Goal: Contribute content: Contribute content

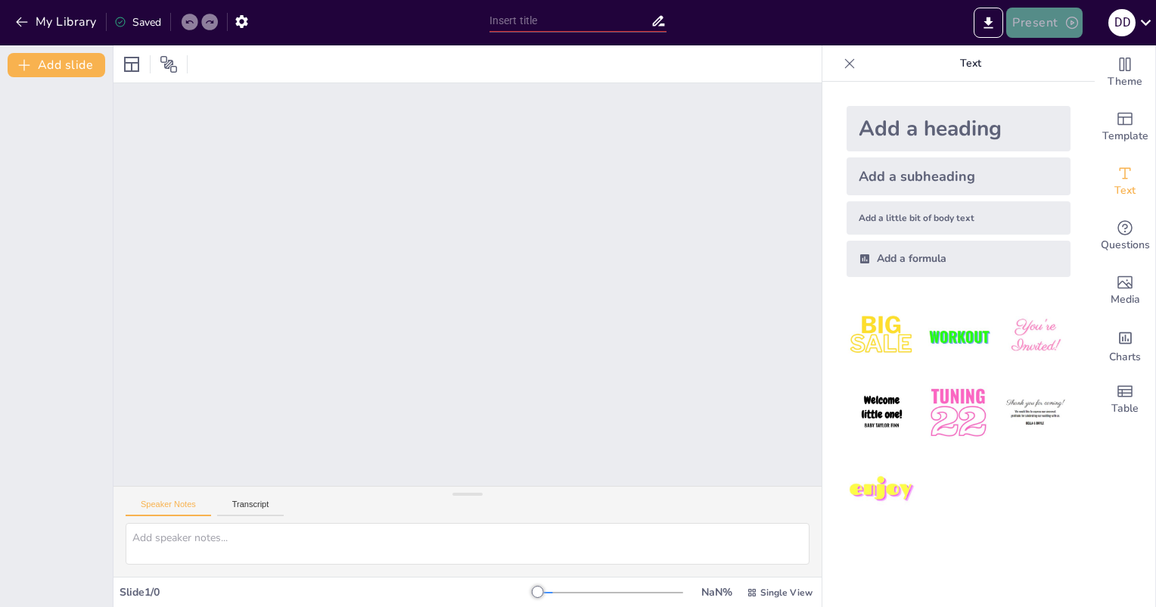
click at [1071, 18] on icon "button" at bounding box center [1071, 22] width 15 height 15
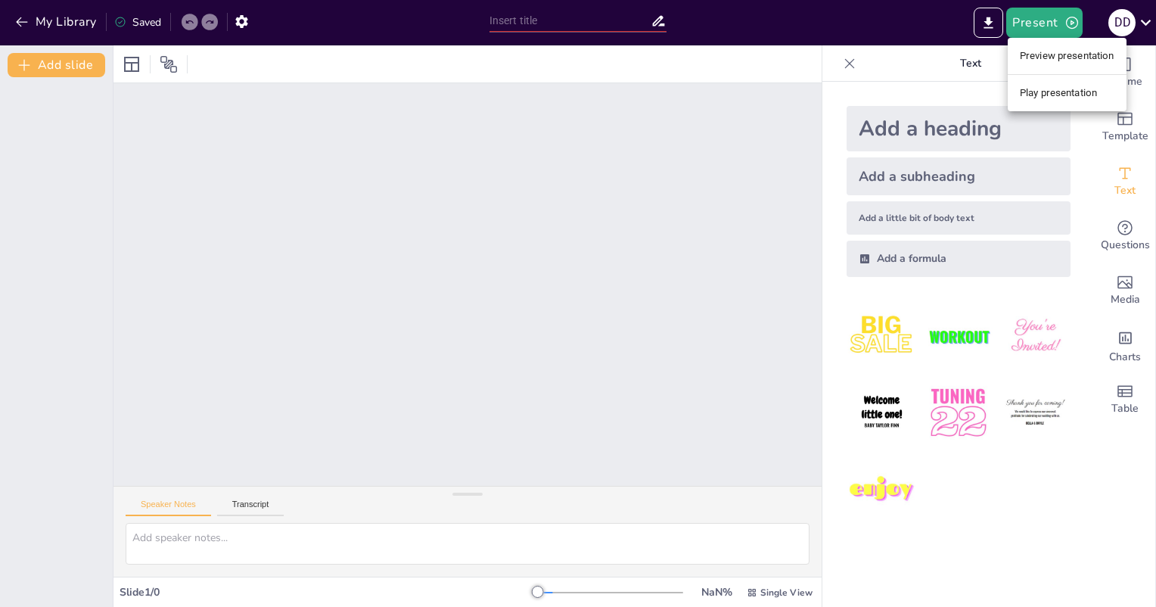
click at [963, 516] on div at bounding box center [578, 303] width 1156 height 607
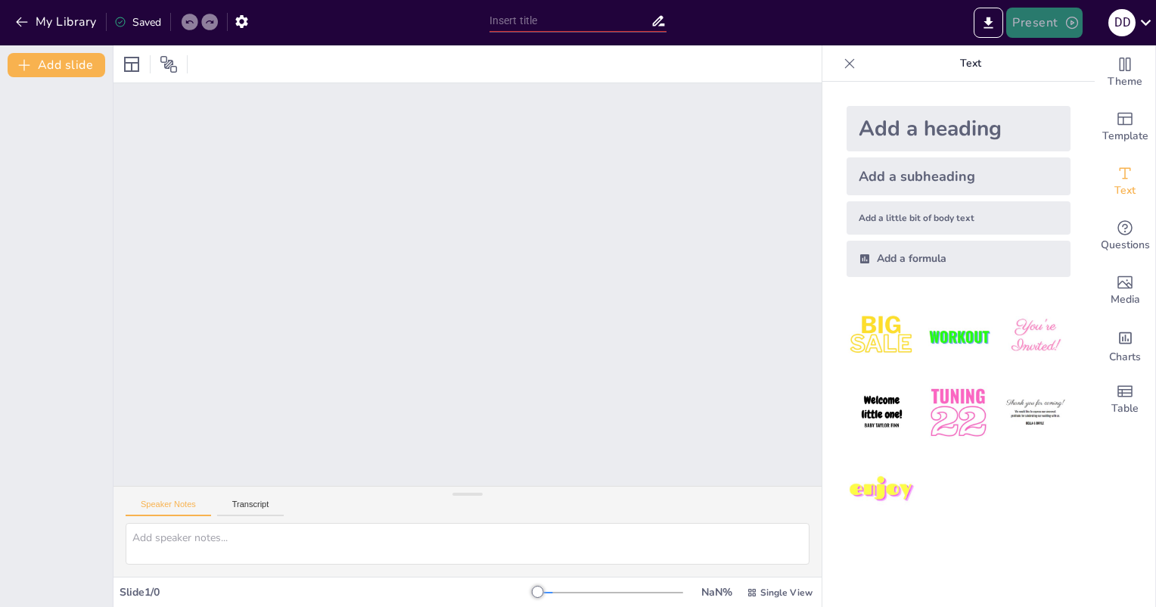
click at [1041, 13] on button "Present" at bounding box center [1044, 23] width 76 height 30
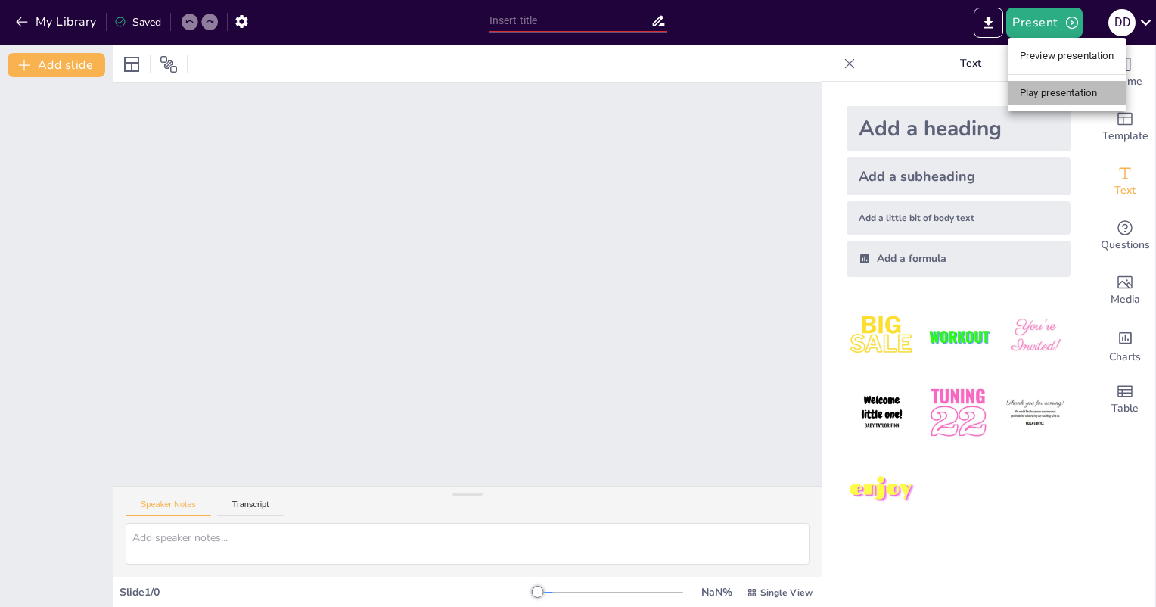
click at [1053, 89] on li "Play presentation" at bounding box center [1067, 93] width 119 height 24
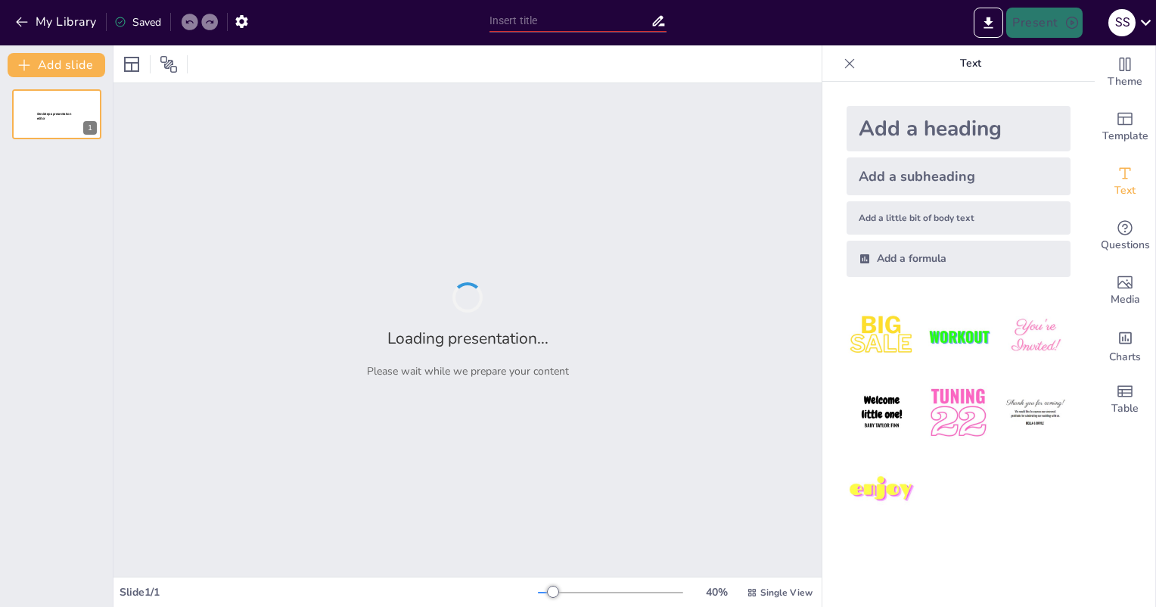
type input "Yadro va Uning Tuzilishi: Asosiy Ma'lumotlar"
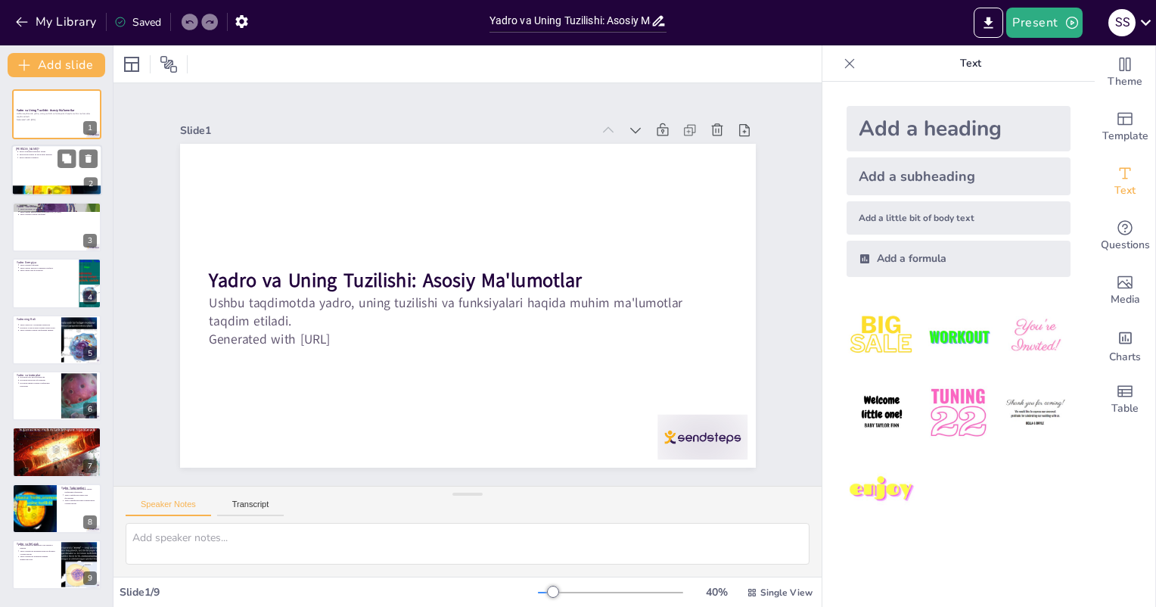
click at [97, 176] on div at bounding box center [56, 170] width 91 height 51
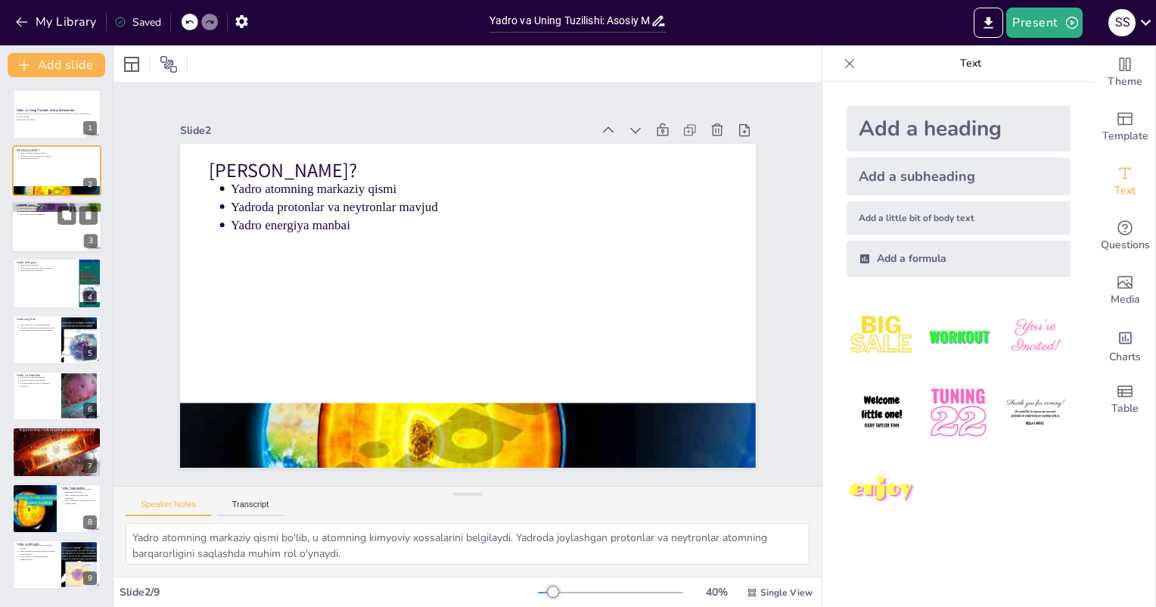
click at [56, 229] on div at bounding box center [56, 226] width 91 height 51
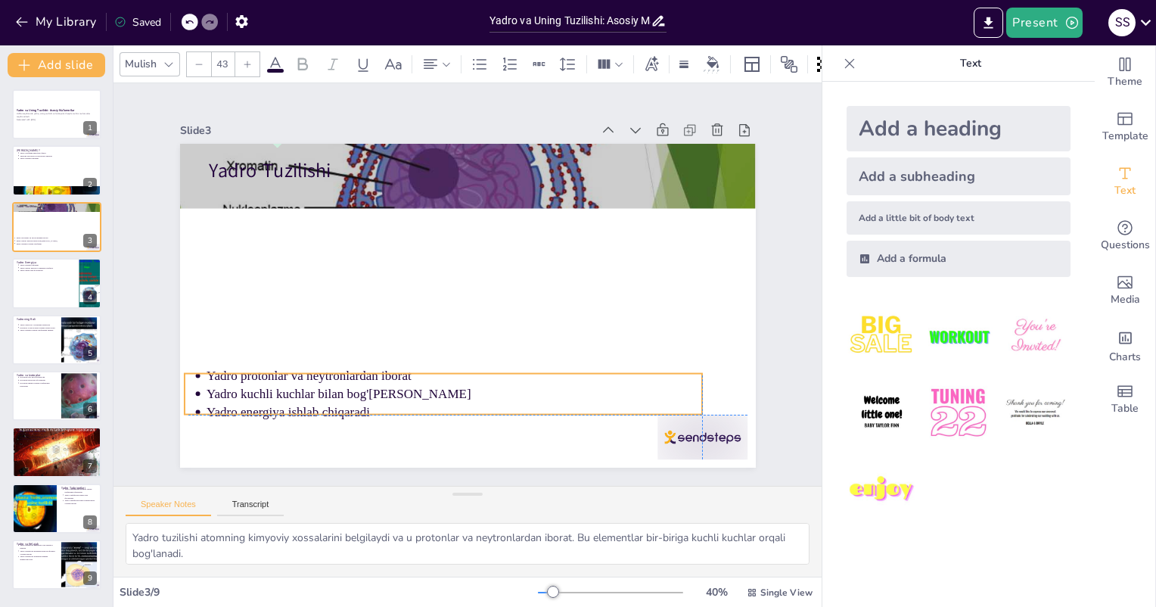
drag, startPoint x: 301, startPoint y: 221, endPoint x: 281, endPoint y: 410, distance: 190.2
click at [281, 410] on p "Yadro energiya ishlab chiqaradi" at bounding box center [427, 406] width 489 height 121
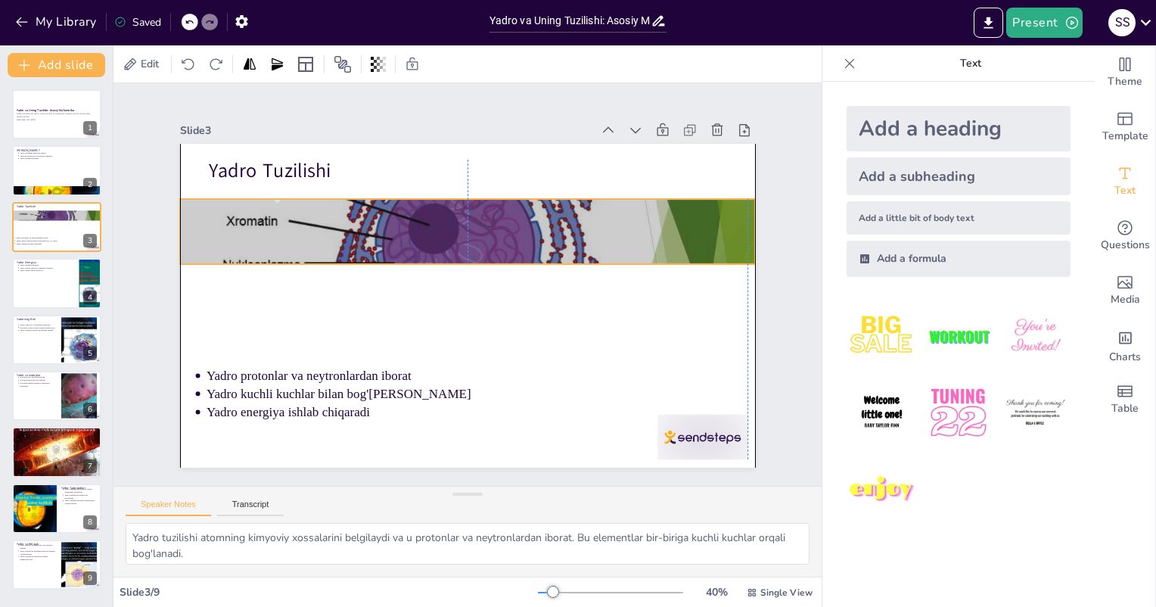
drag, startPoint x: 451, startPoint y: 201, endPoint x: 448, endPoint y: 256, distance: 55.3
click at [448, 256] on div at bounding box center [473, 231] width 606 height 381
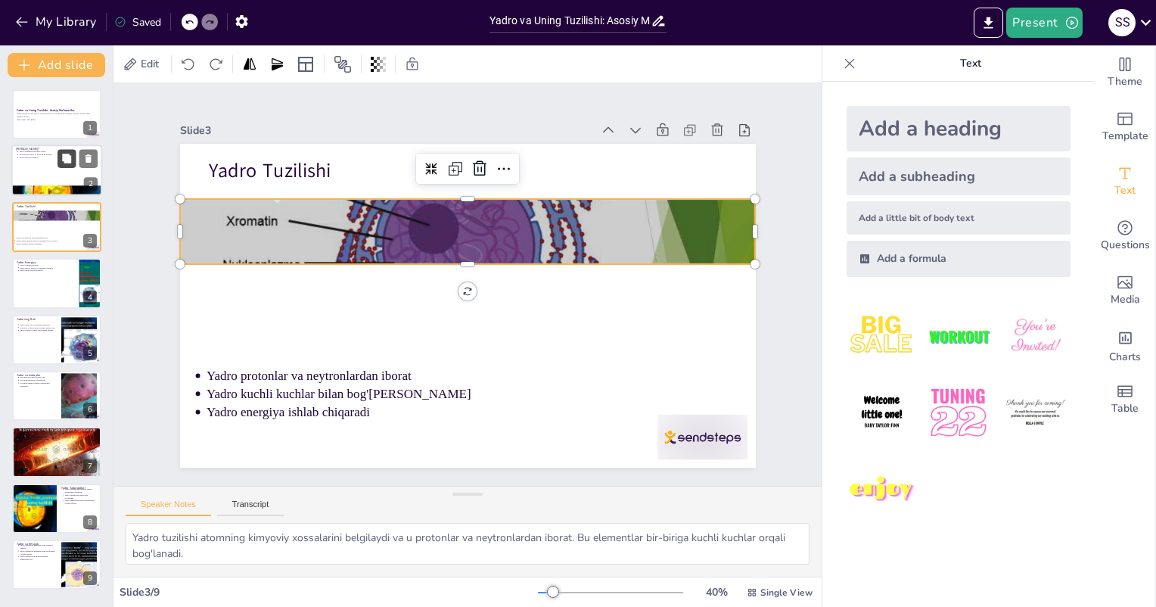
click at [67, 162] on icon at bounding box center [66, 158] width 9 height 9
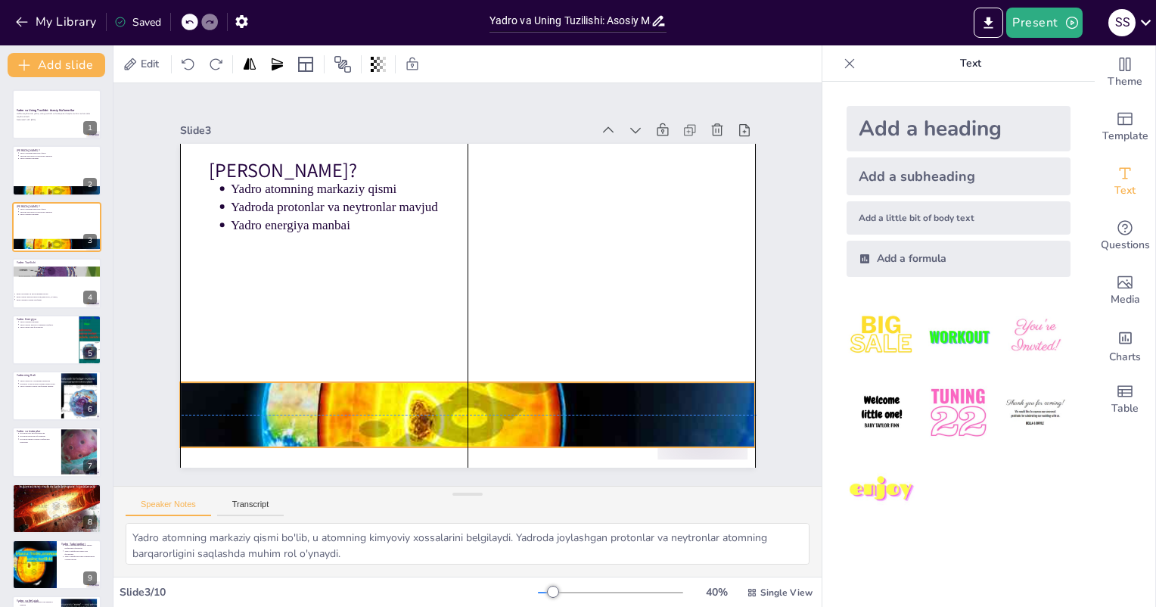
drag, startPoint x: 446, startPoint y: 398, endPoint x: 448, endPoint y: 380, distance: 18.2
click at [448, 380] on div at bounding box center [440, 412] width 653 height 542
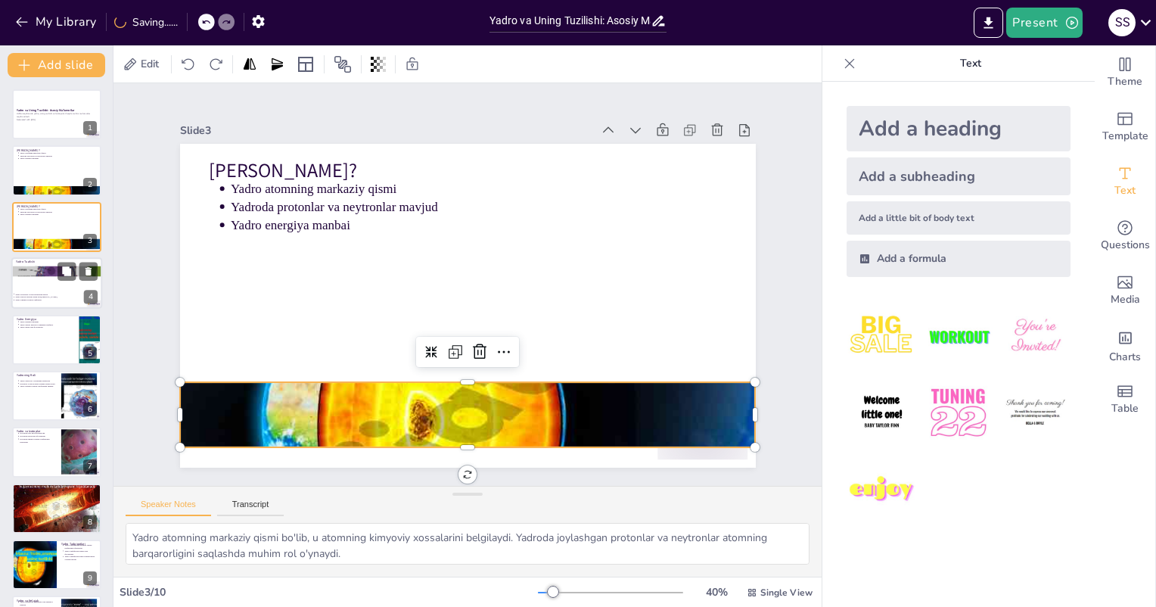
click at [50, 291] on div at bounding box center [56, 282] width 91 height 51
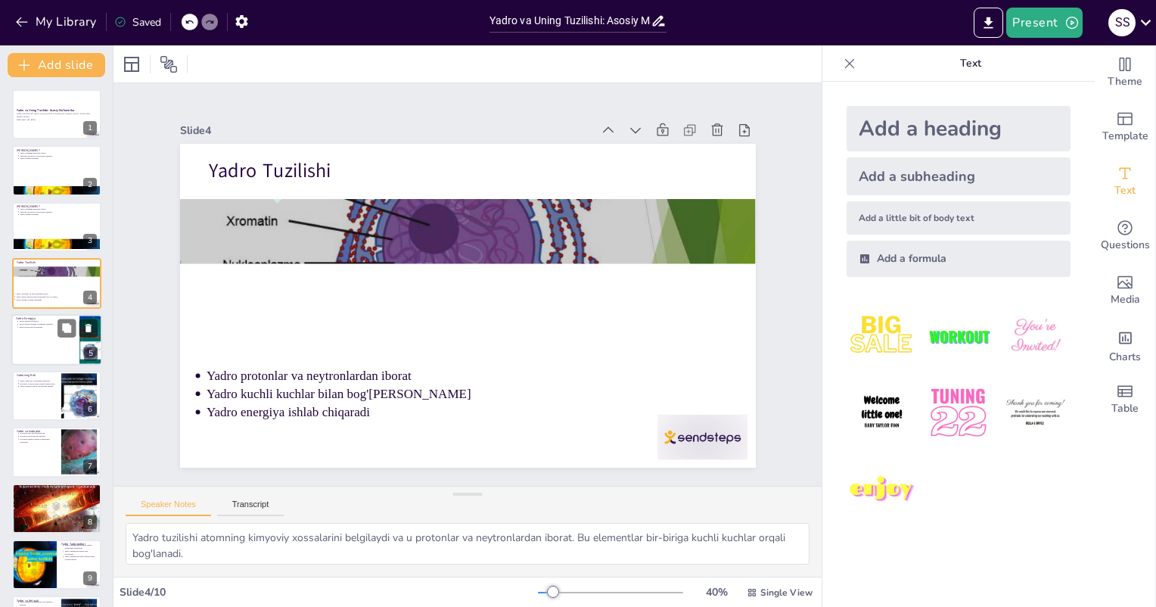
click at [64, 337] on div at bounding box center [56, 339] width 91 height 51
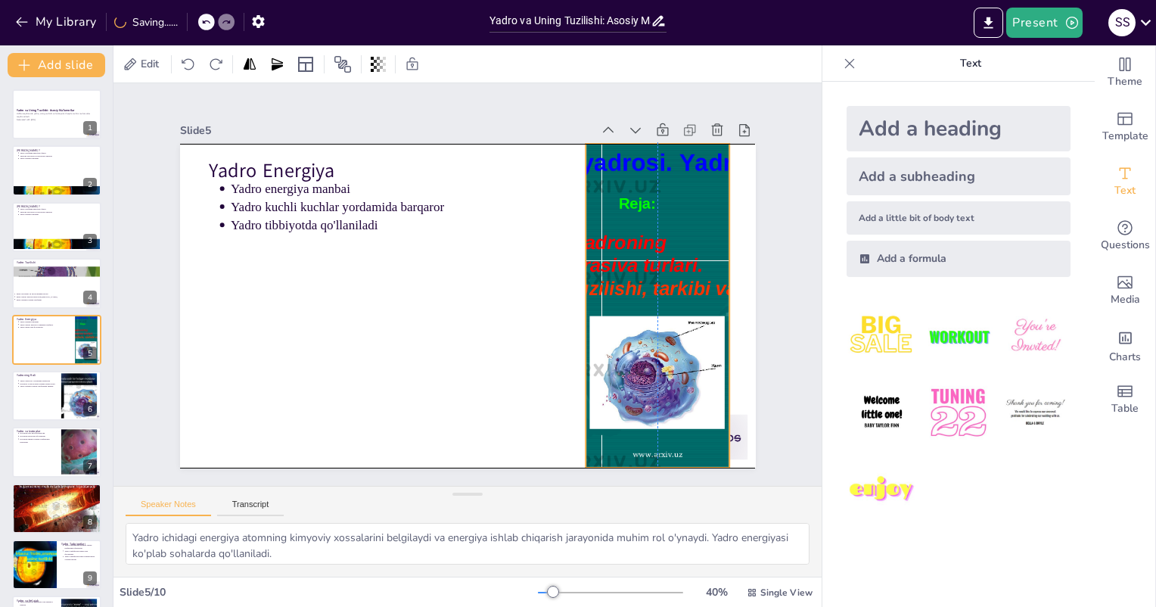
drag, startPoint x: 611, startPoint y: 325, endPoint x: 584, endPoint y: 324, distance: 27.3
click at [584, 324] on div at bounding box center [648, 344] width 489 height 406
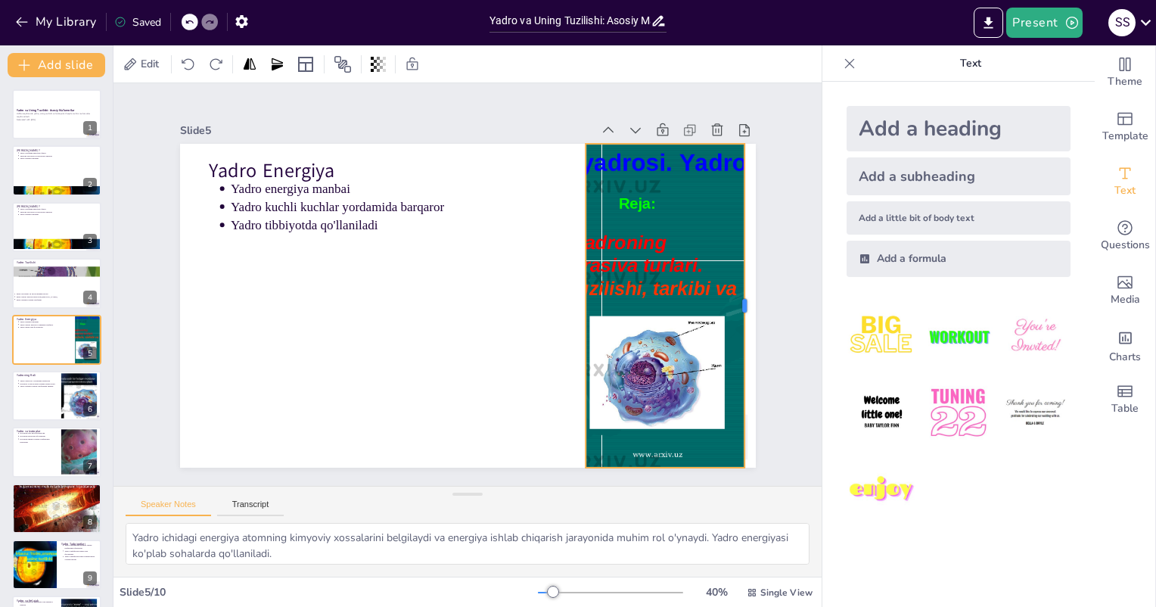
drag, startPoint x: 720, startPoint y: 303, endPoint x: 737, endPoint y: 303, distance: 16.7
click at [737, 303] on div at bounding box center [740, 363] width 79 height 319
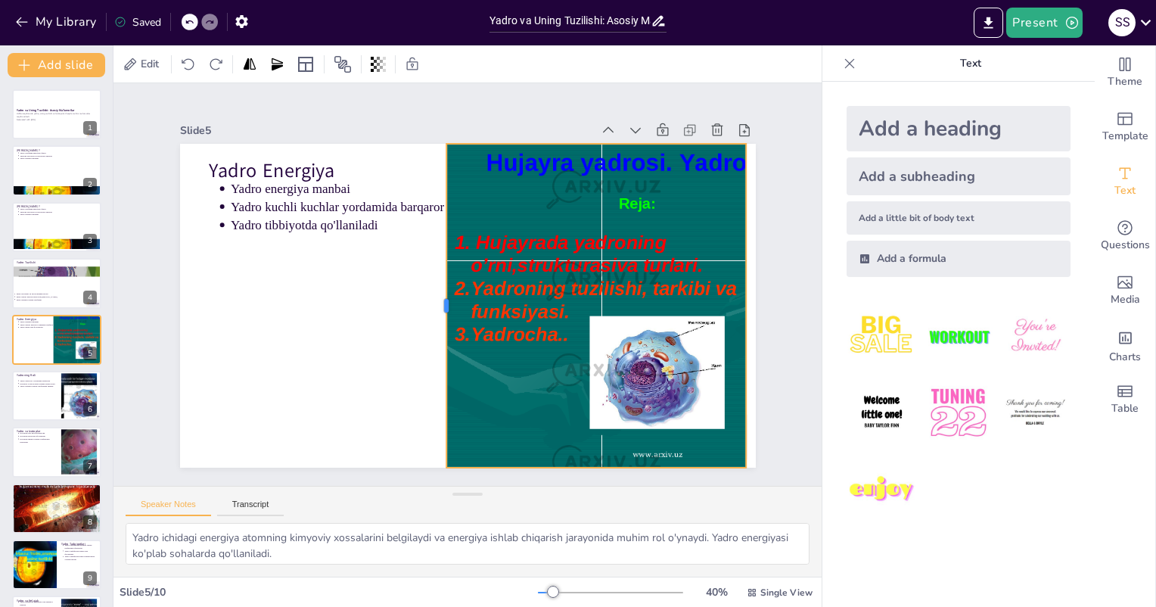
drag, startPoint x: 572, startPoint y: 297, endPoint x: 433, endPoint y: 237, distance: 151.5
click at [433, 237] on div at bounding box center [438, 302] width 46 height 323
click at [80, 222] on button at bounding box center [88, 215] width 18 height 18
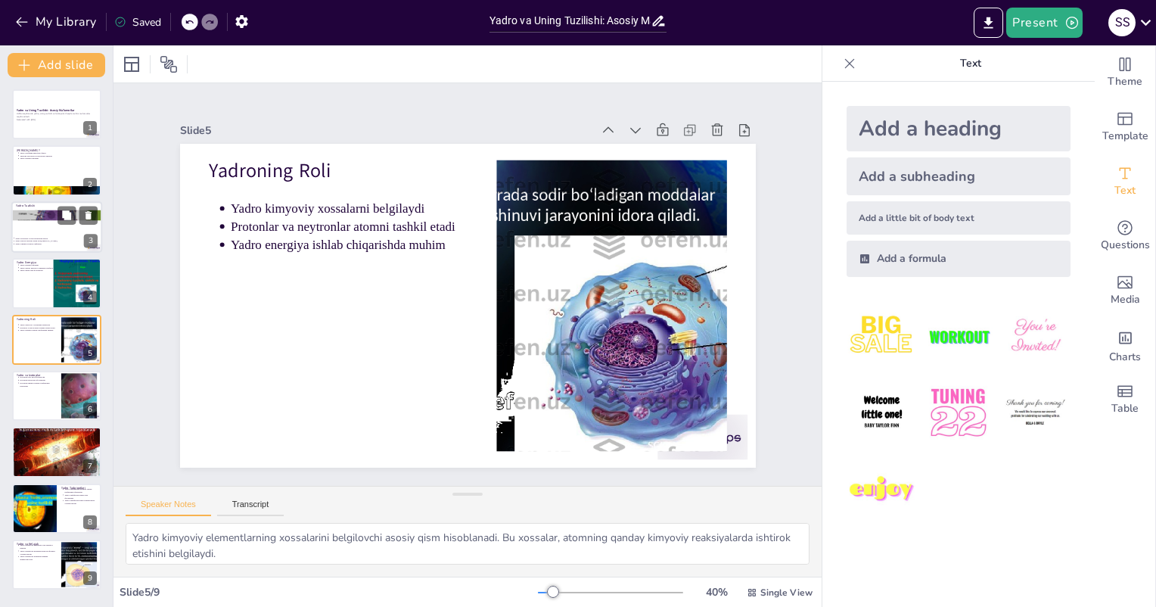
click at [36, 222] on div at bounding box center [56, 226] width 91 height 51
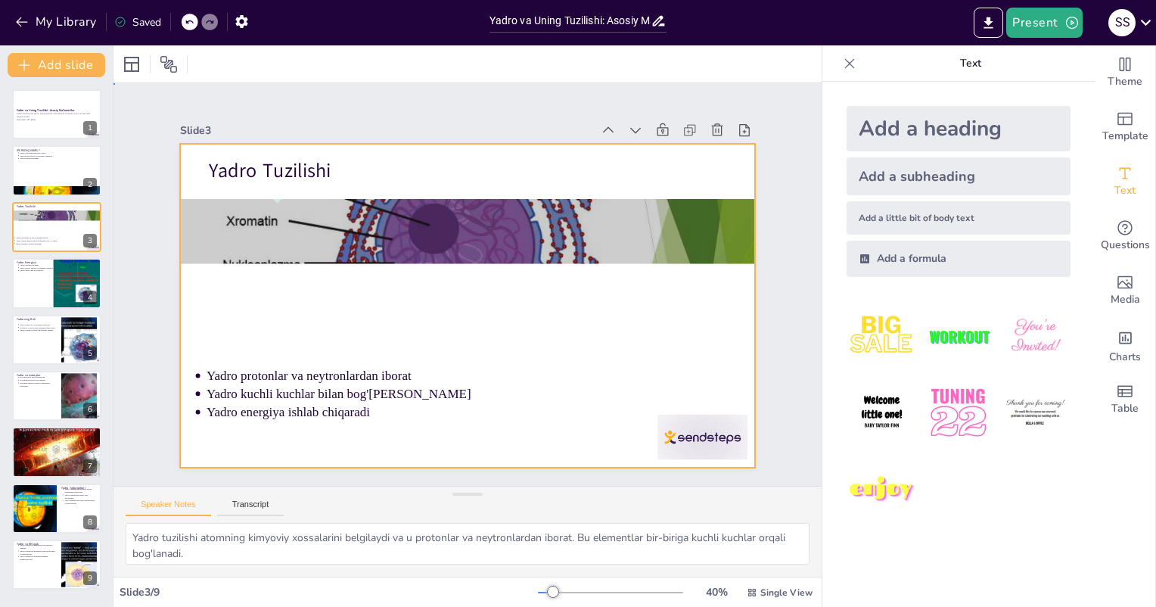
click at [449, 262] on div at bounding box center [458, 304] width 657 height 530
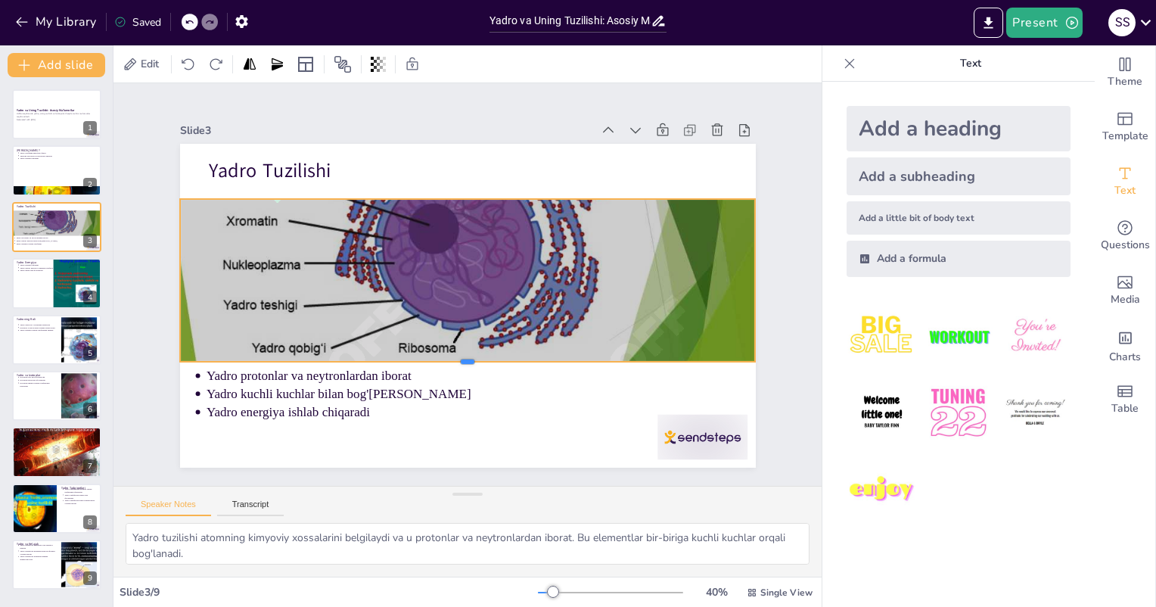
drag, startPoint x: 455, startPoint y: 259, endPoint x: 460, endPoint y: 356, distance: 97.7
click at [460, 356] on div at bounding box center [450, 366] width 566 height 132
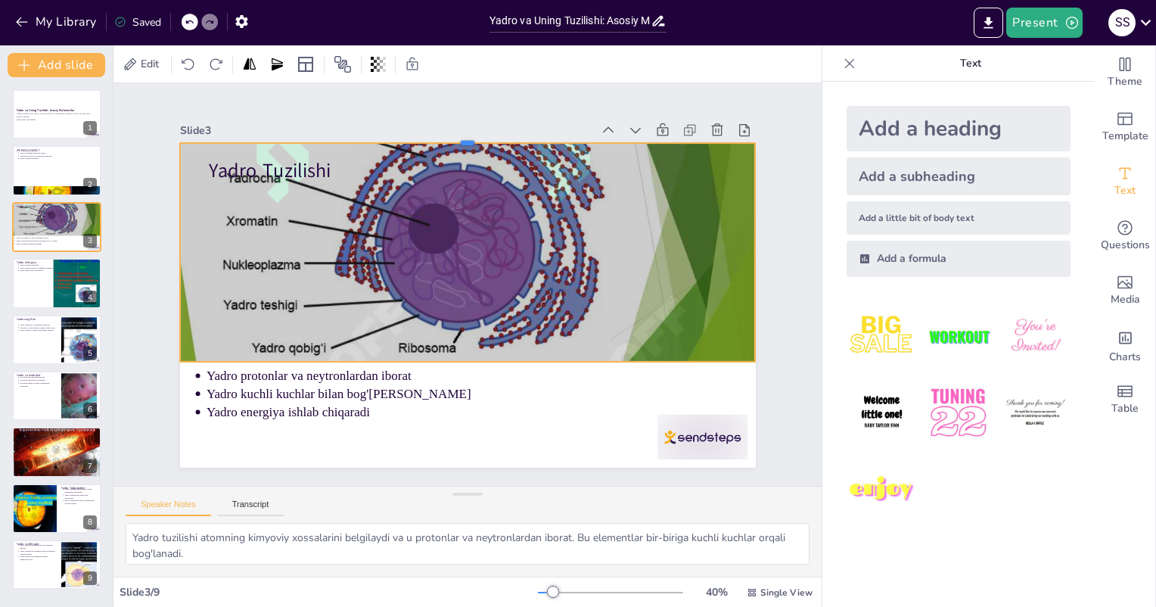
drag, startPoint x: 456, startPoint y: 191, endPoint x: 455, endPoint y: 135, distance: 56.0
click at [455, 135] on div at bounding box center [514, 143] width 552 height 189
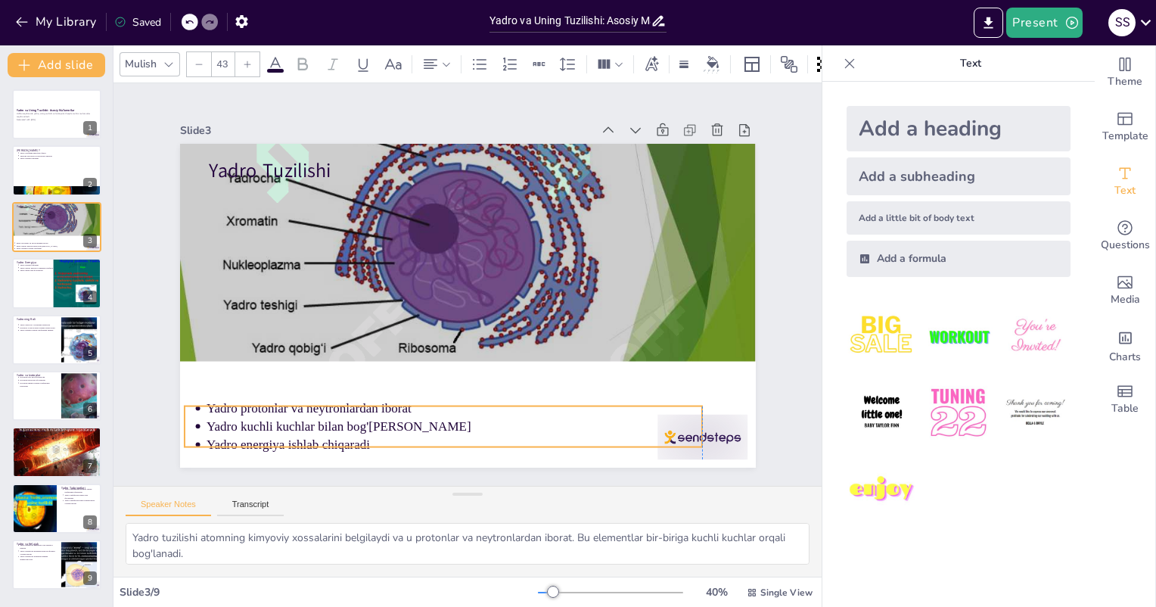
drag, startPoint x: 296, startPoint y: 398, endPoint x: 296, endPoint y: 431, distance: 33.3
click at [296, 431] on p "Yadro energiya ishlab chiqaradi" at bounding box center [421, 438] width 489 height 121
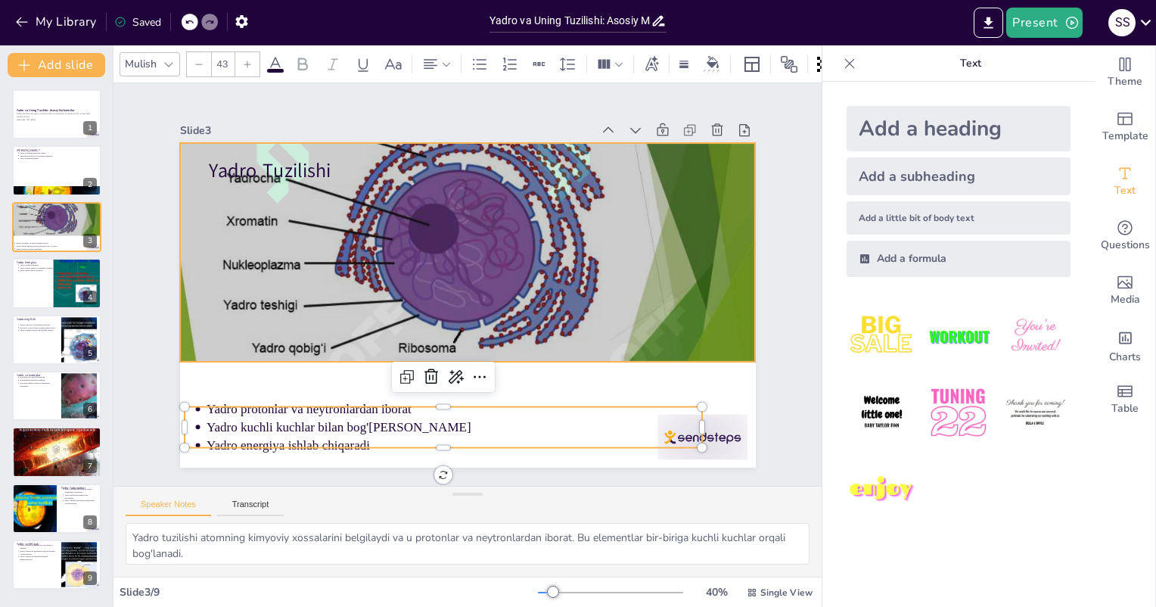
click at [477, 307] on div at bounding box center [484, 234] width 648 height 486
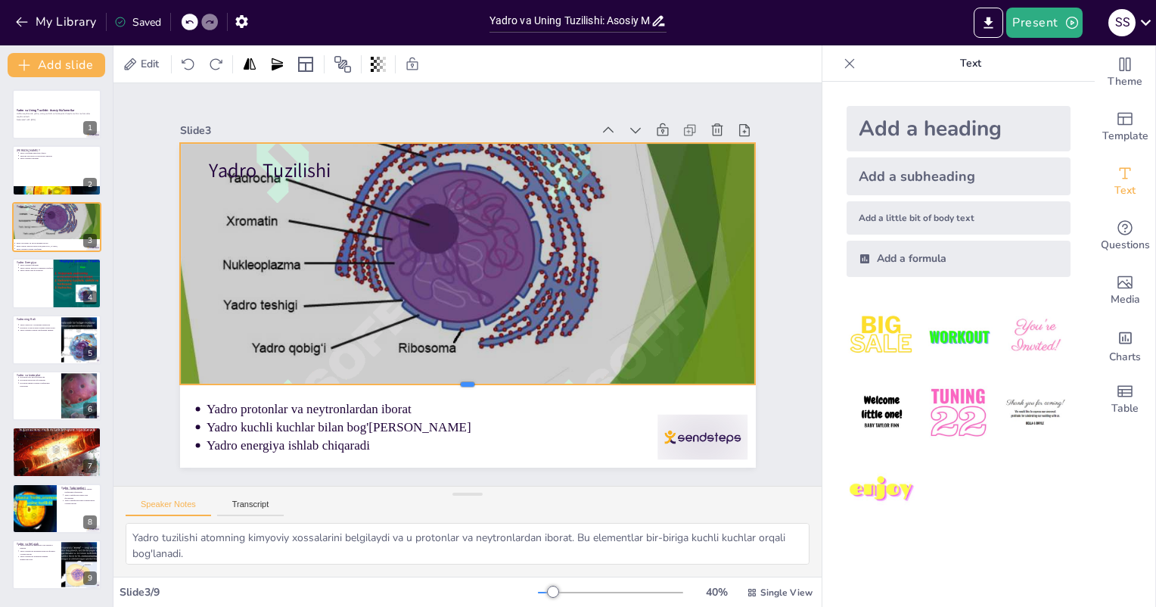
drag, startPoint x: 455, startPoint y: 356, endPoint x: 458, endPoint y: 378, distance: 22.8
click at [458, 378] on div at bounding box center [424, 381] width 531 height 245
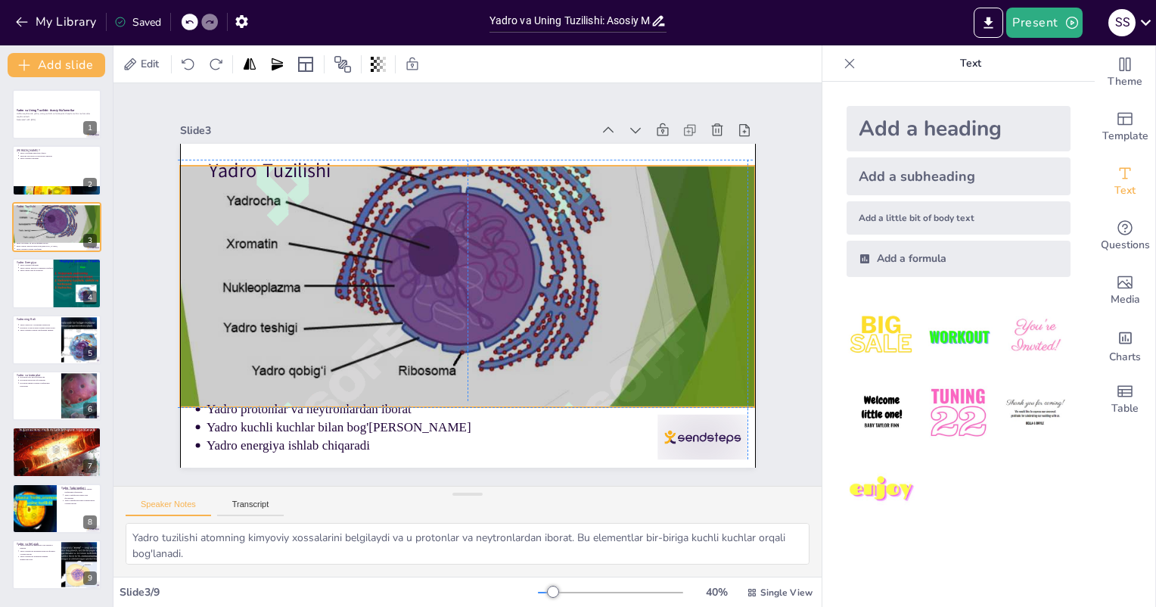
drag, startPoint x: 447, startPoint y: 244, endPoint x: 446, endPoint y: 260, distance: 16.7
click at [446, 260] on div at bounding box center [471, 255] width 606 height 382
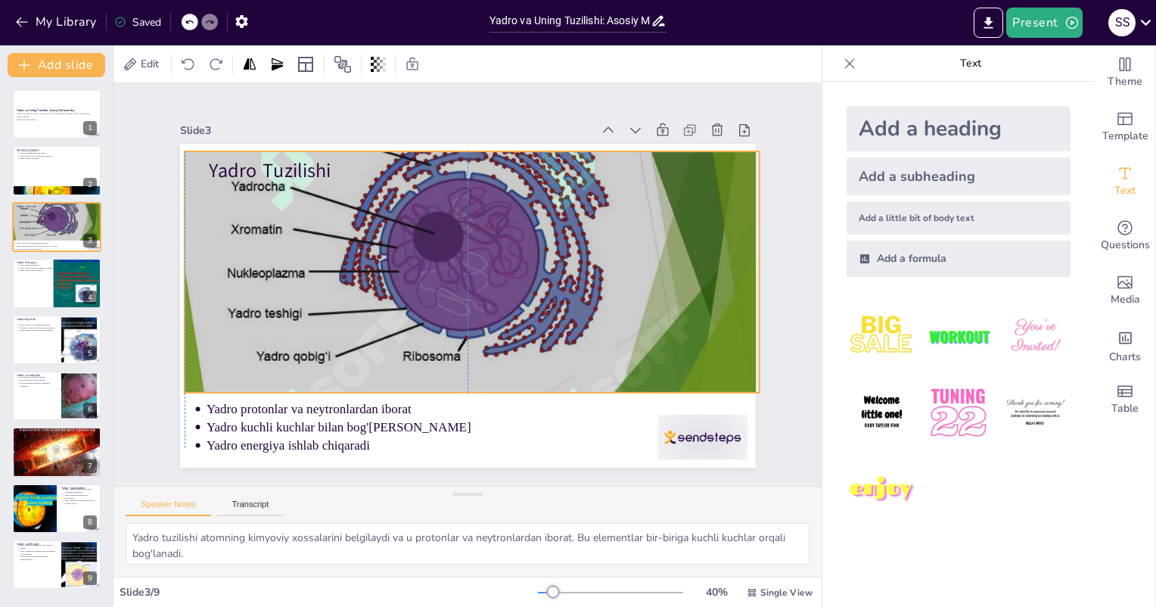
drag, startPoint x: 300, startPoint y: 164, endPoint x: 299, endPoint y: 150, distance: 14.5
click at [318, 150] on div "Yadro Tuzilishi Yadro protonlar va neytronlardan iborat Yadro kuchli kuchlar bi…" at bounding box center [551, 171] width 466 height 338
click at [35, 194] on div "Yadro Nima? Yadro atomning markaziy qismi Yadroda protonlar va neytronlar mavju…" at bounding box center [56, 170] width 91 height 51
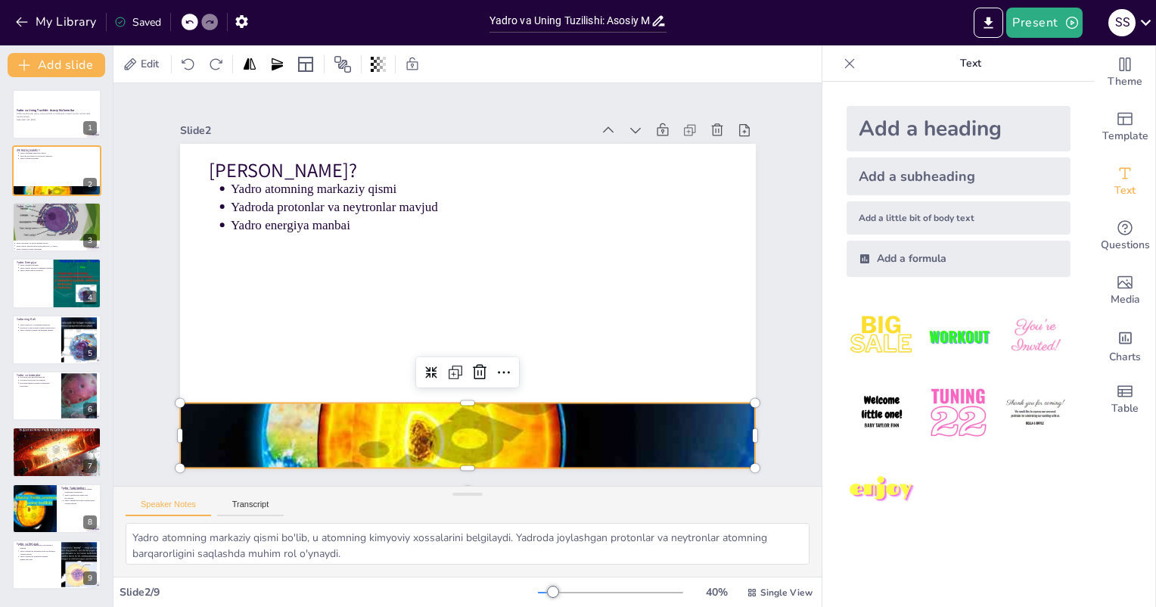
click at [455, 409] on div at bounding box center [436, 432] width 653 height 542
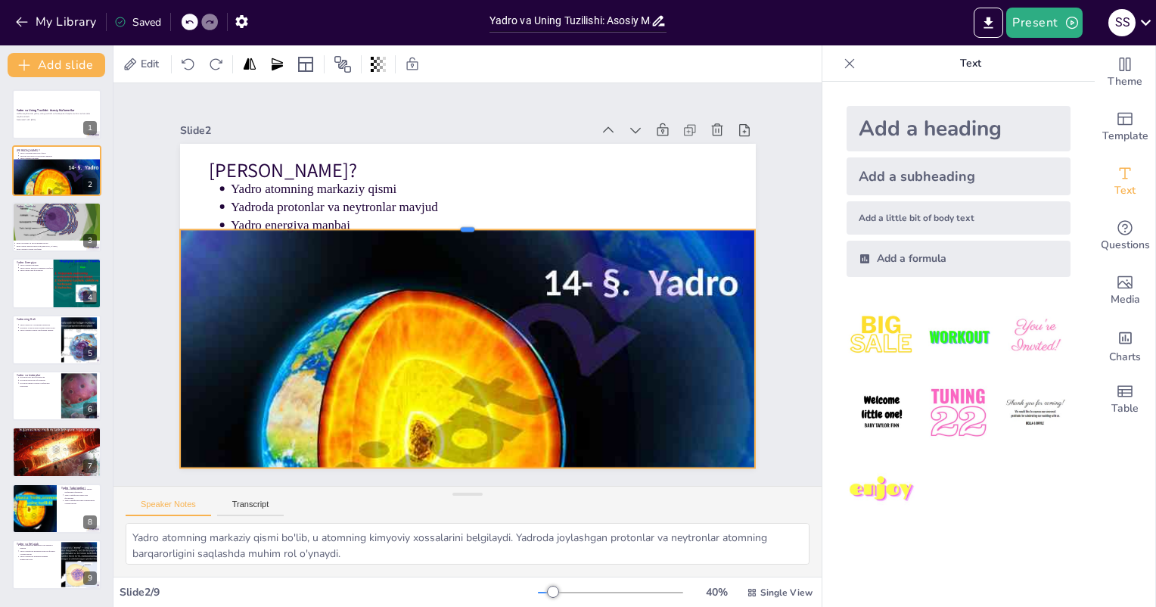
drag, startPoint x: 457, startPoint y: 396, endPoint x: 453, endPoint y: 222, distance: 173.3
click at [453, 222] on div at bounding box center [512, 244] width 394 height 436
click at [69, 200] on div "Yadro va Uning Tuzilishi: Asosiy Ma'lumotlar Ushbu taqdimotda yadro, uning tuzi…" at bounding box center [56, 339] width 113 height 500
click at [69, 214] on icon at bounding box center [66, 214] width 9 height 9
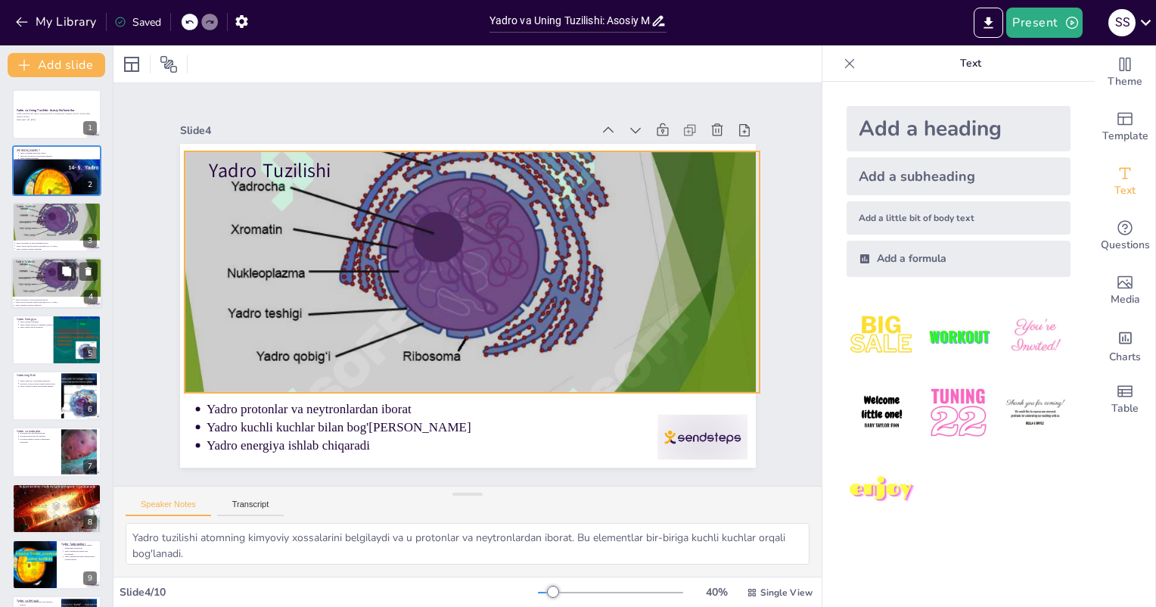
click at [61, 296] on div at bounding box center [57, 272] width 91 height 51
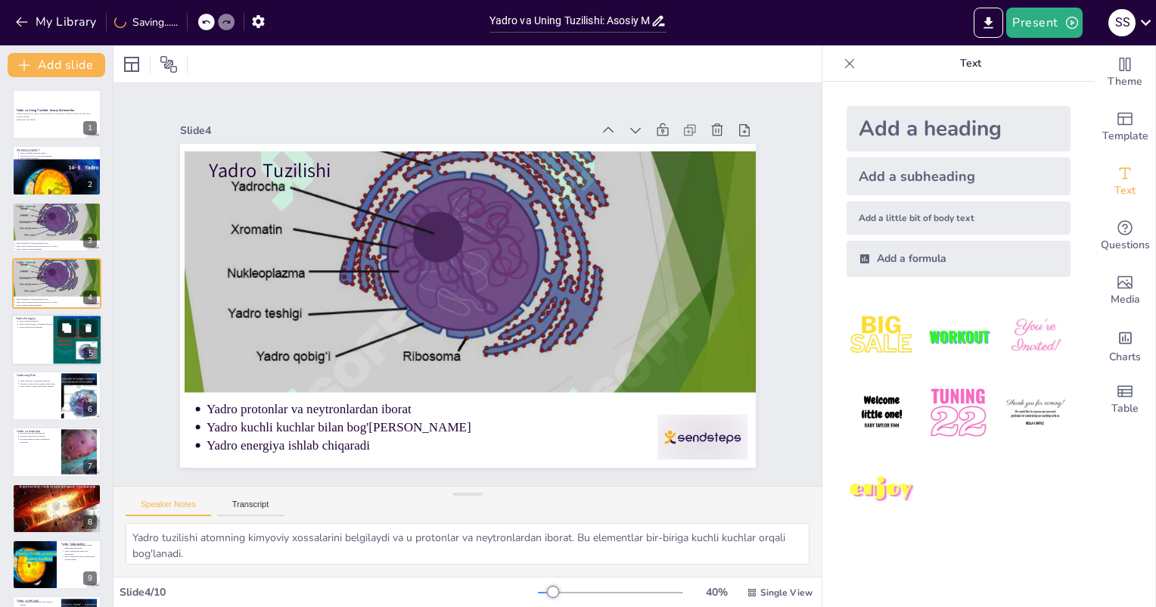
click at [53, 334] on div at bounding box center [87, 339] width 68 height 51
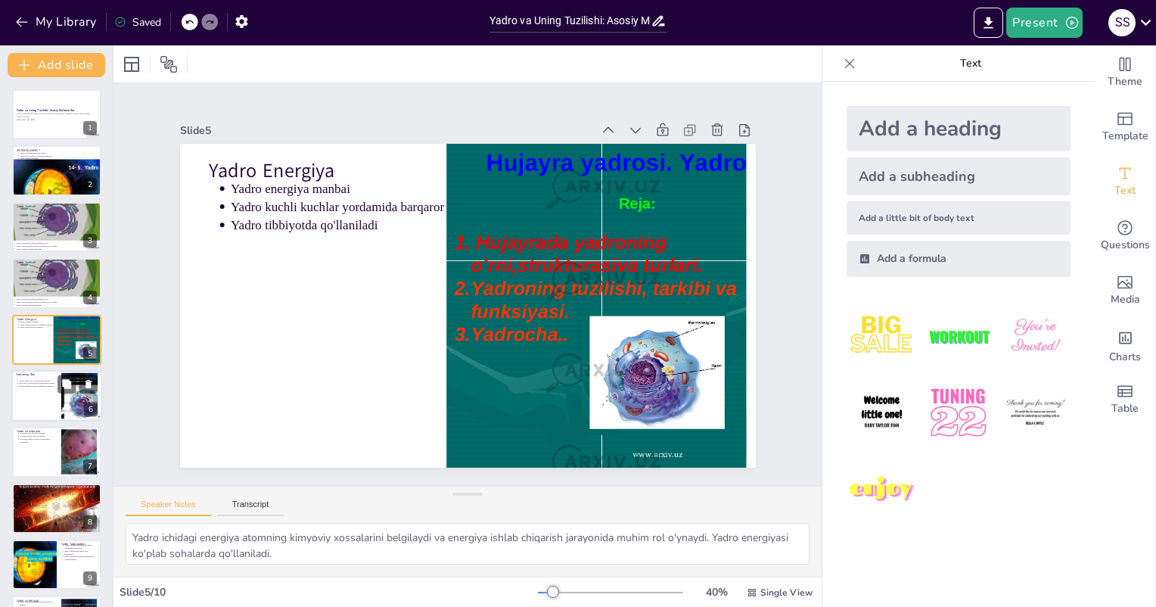
click at [36, 386] on p "Yadro energiya ishlab chiqarishda muhim" at bounding box center [38, 385] width 38 height 3
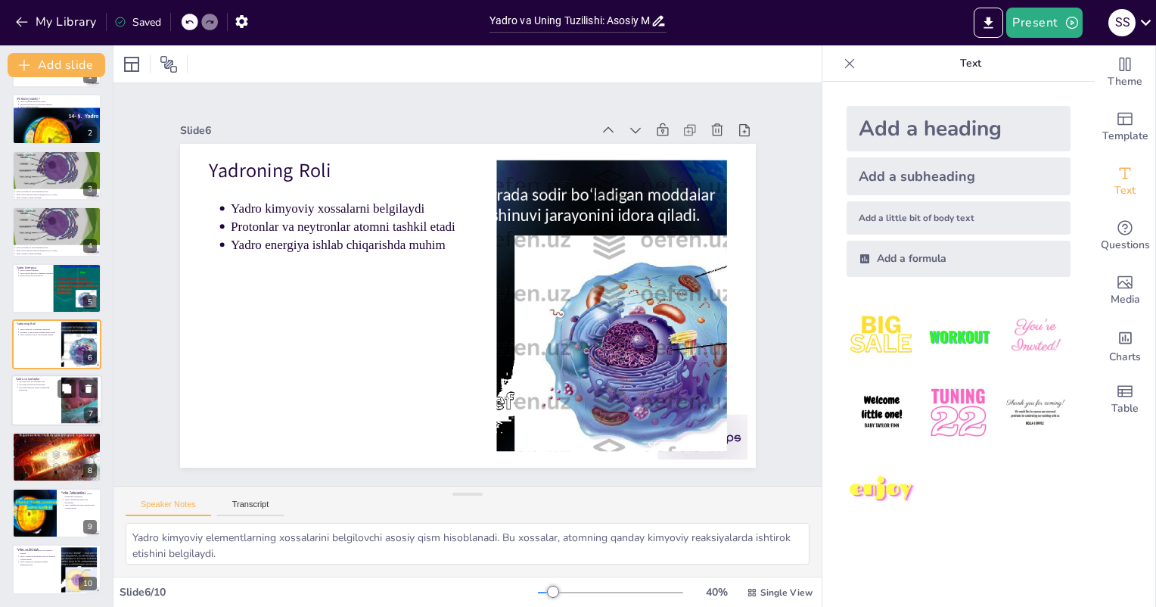
click at [45, 399] on div at bounding box center [56, 400] width 91 height 51
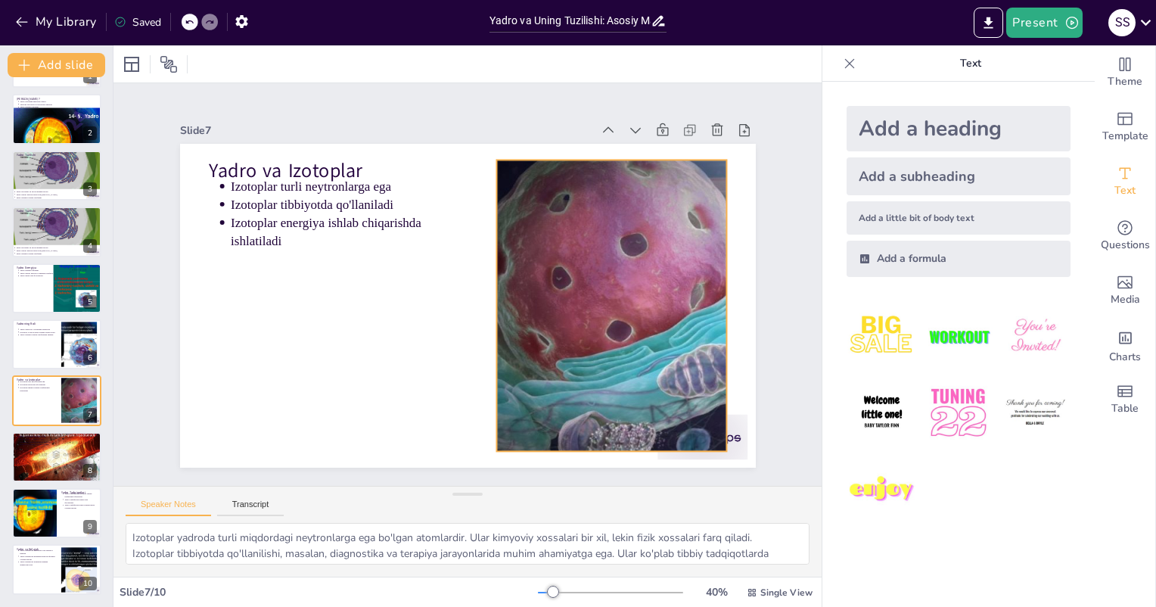
click at [511, 302] on div at bounding box center [604, 335] width 517 height 382
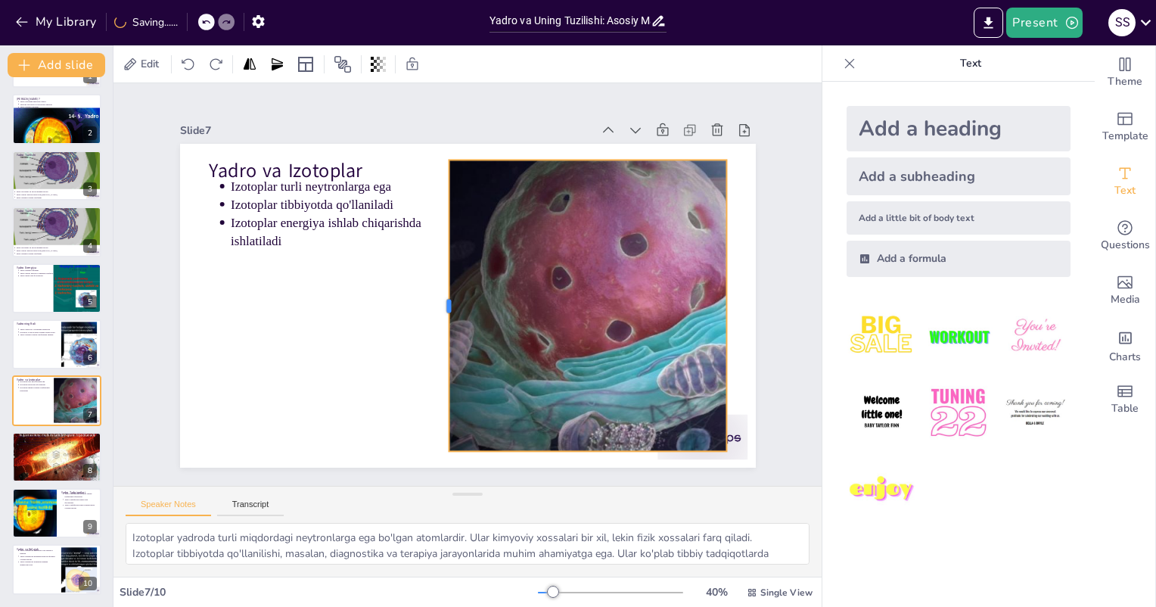
drag, startPoint x: 481, startPoint y: 298, endPoint x: 433, endPoint y: 303, distance: 48.0
click at [437, 303] on div at bounding box center [443, 305] width 12 height 291
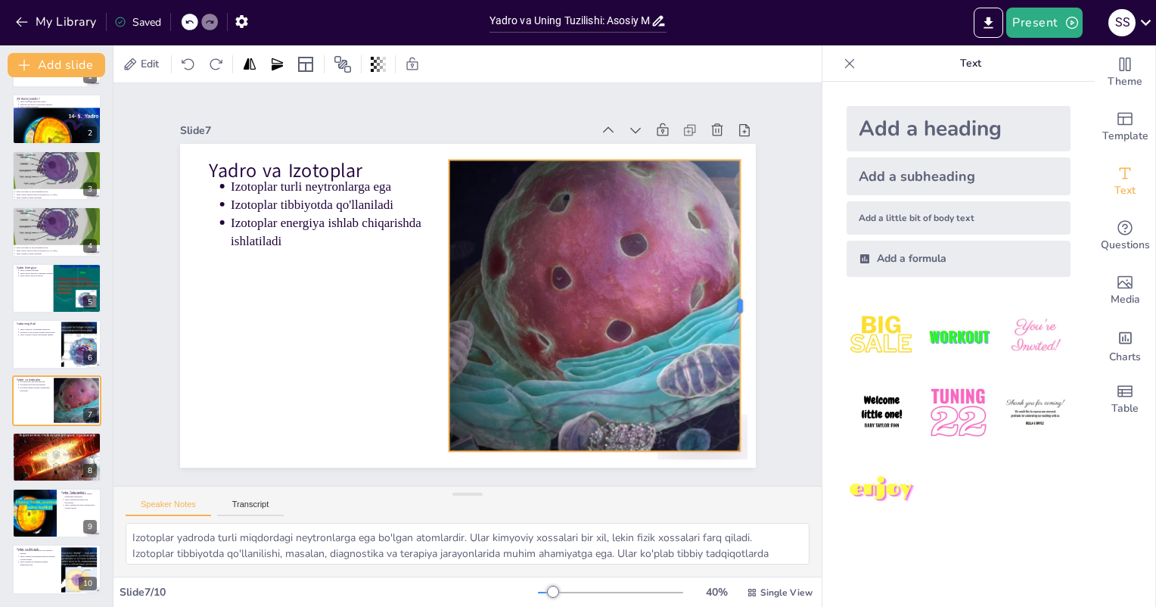
drag, startPoint x: 716, startPoint y: 300, endPoint x: 732, endPoint y: 300, distance: 15.9
click at [732, 300] on div at bounding box center [726, 390] width 101 height 281
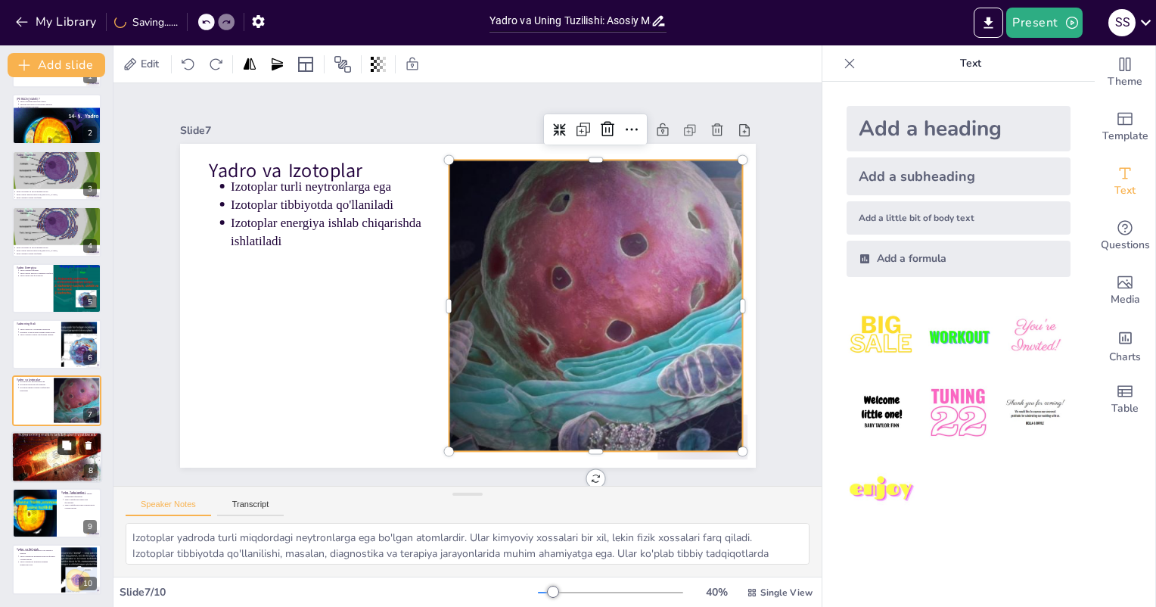
click at [65, 437] on button at bounding box center [66, 445] width 18 height 18
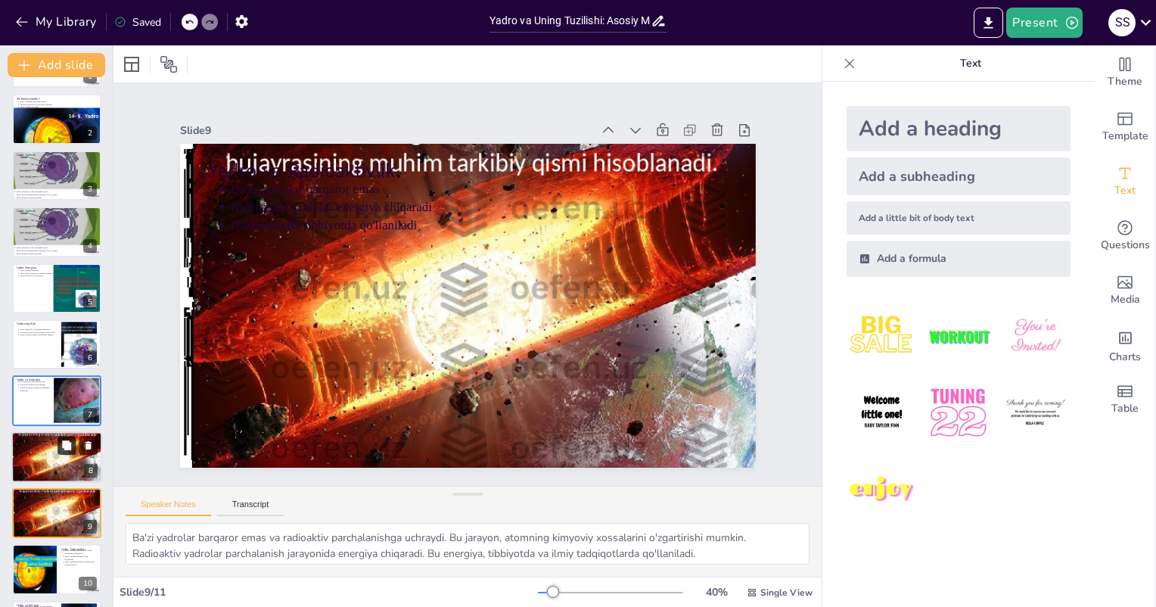
scroll to position [107, 0]
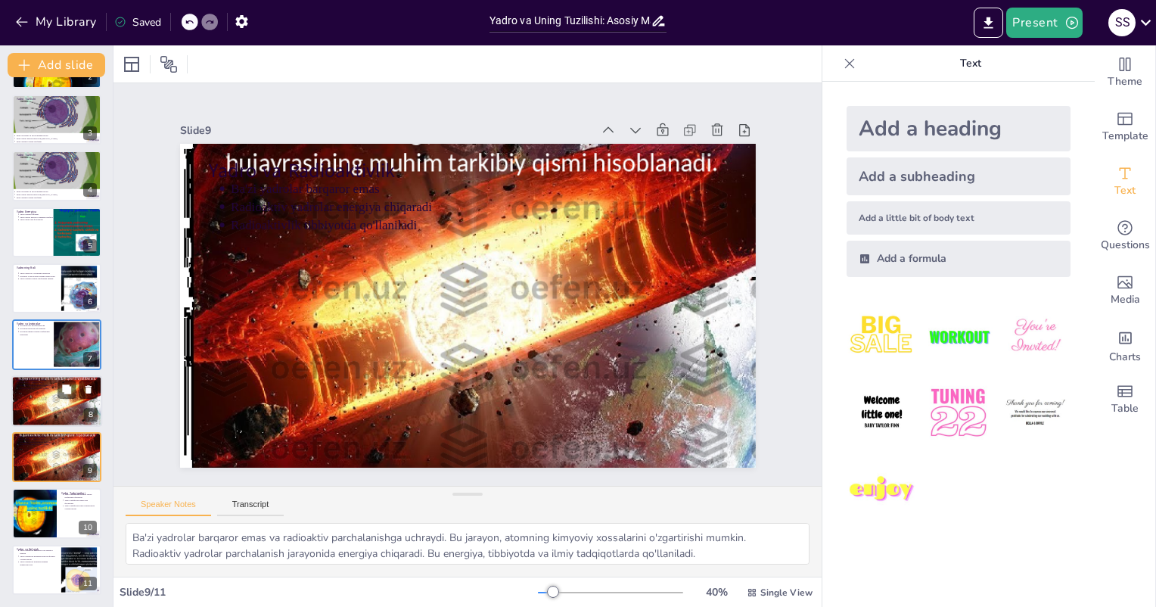
click at [49, 401] on div at bounding box center [56, 401] width 91 height 68
click at [65, 449] on icon at bounding box center [66, 444] width 9 height 9
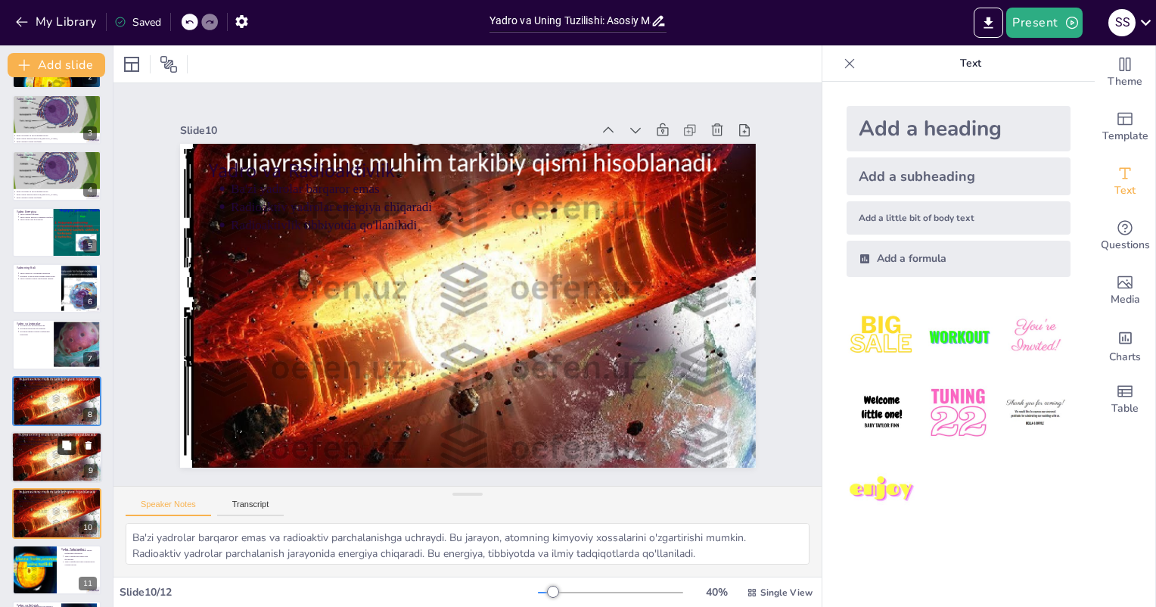
scroll to position [163, 0]
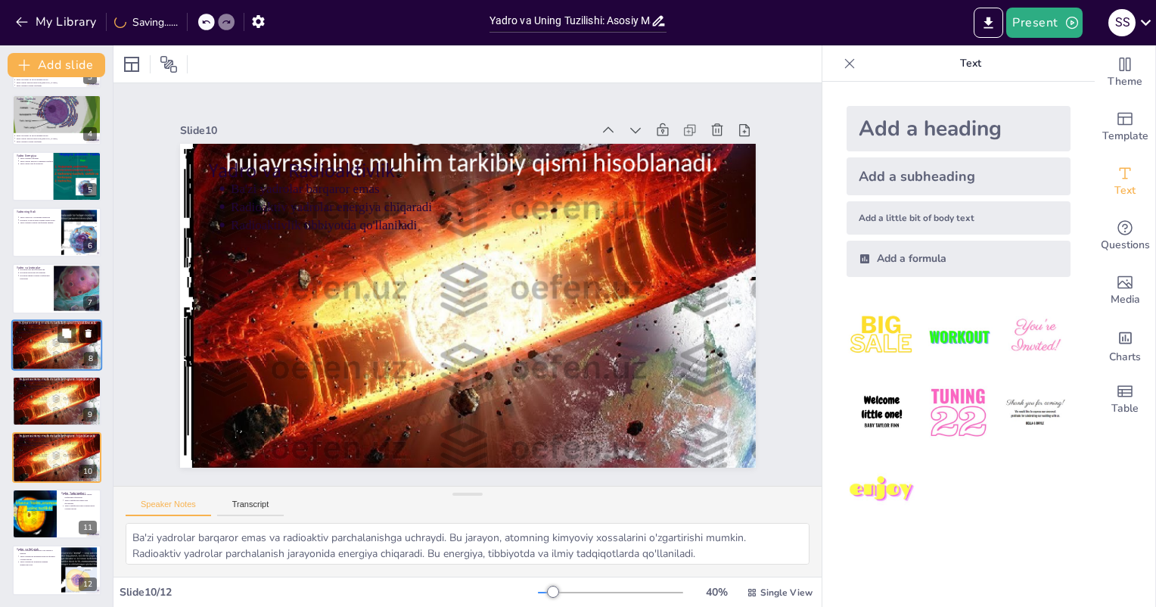
click at [88, 328] on icon at bounding box center [88, 333] width 11 height 11
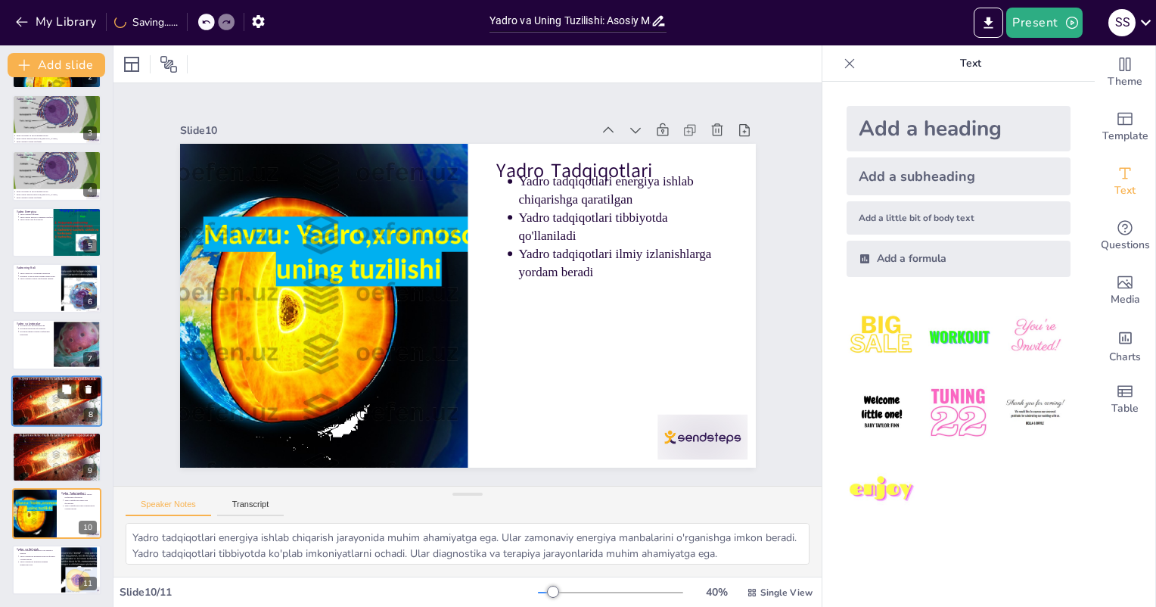
scroll to position [107, 0]
click at [88, 390] on icon at bounding box center [88, 389] width 6 height 8
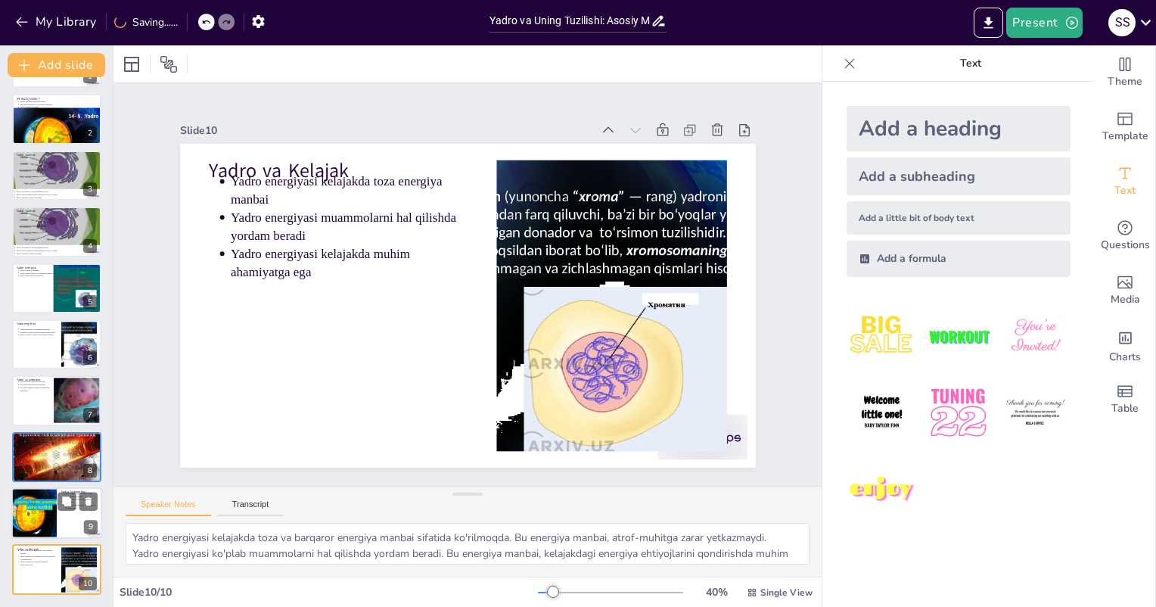
click at [55, 513] on div at bounding box center [34, 512] width 68 height 51
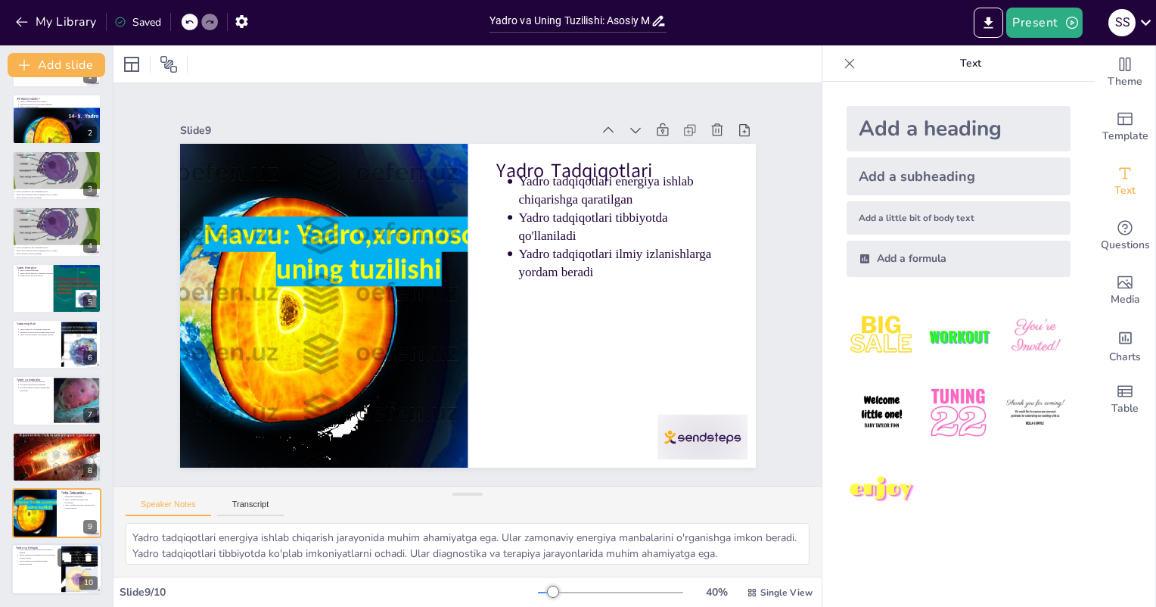
click at [70, 568] on div at bounding box center [78, 569] width 61 height 46
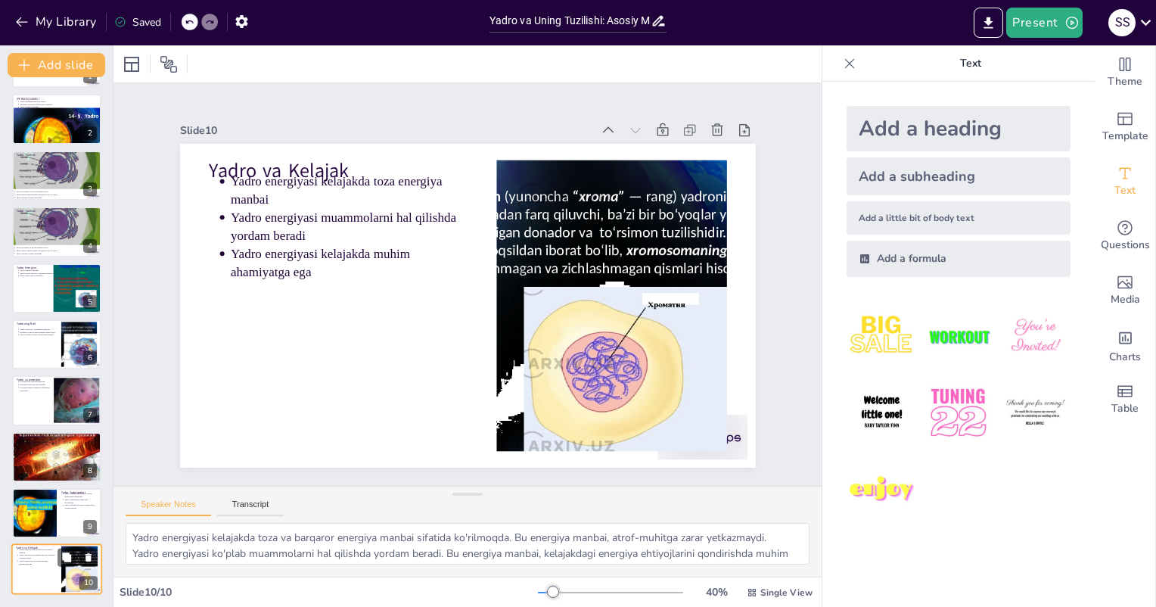
scroll to position [51, 0]
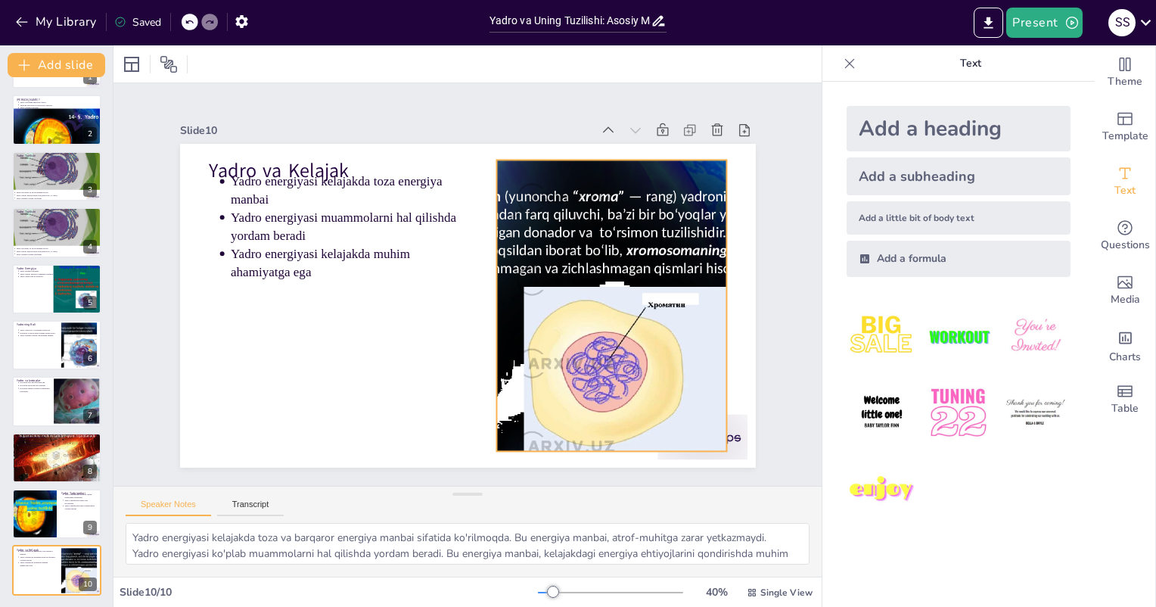
click at [593, 199] on div at bounding box center [608, 320] width 417 height 331
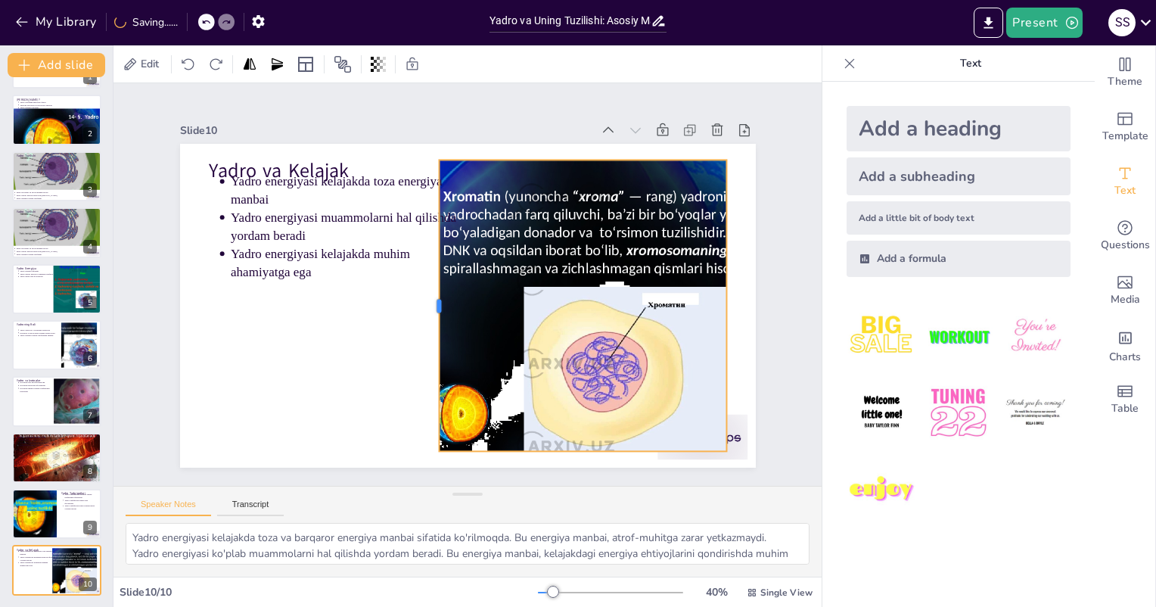
drag, startPoint x: 484, startPoint y: 303, endPoint x: 427, endPoint y: 301, distance: 57.5
click at [427, 301] on div at bounding box center [430, 302] width 42 height 291
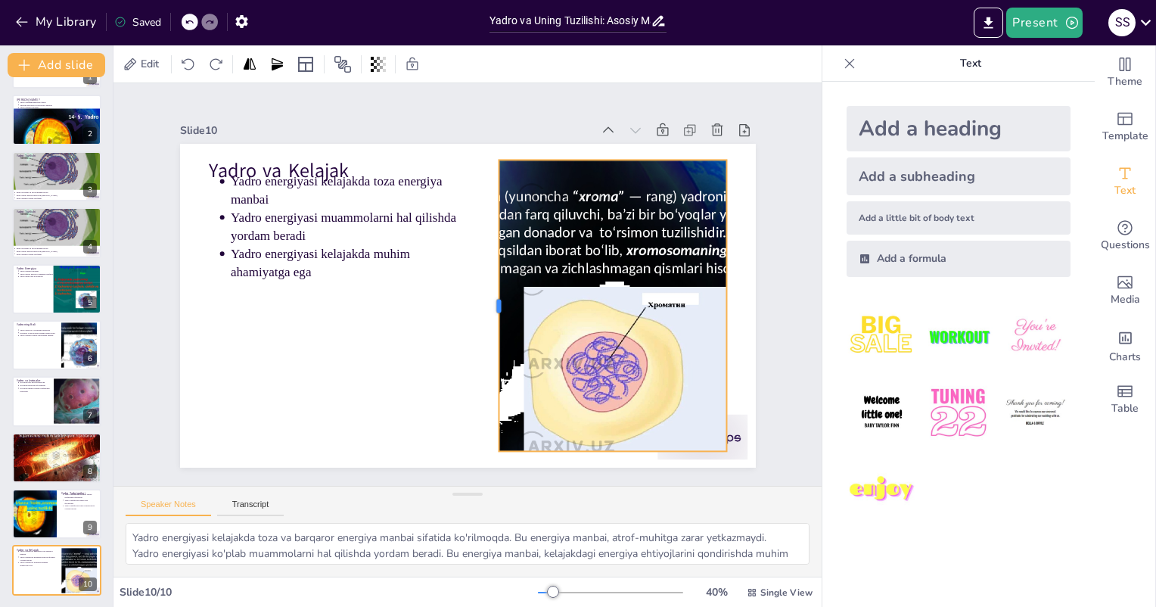
drag, startPoint x: 426, startPoint y: 299, endPoint x: 489, endPoint y: 310, distance: 64.6
click at [489, 310] on div at bounding box center [484, 312] width 101 height 281
click at [604, 157] on div at bounding box center [604, 335] width 441 height 366
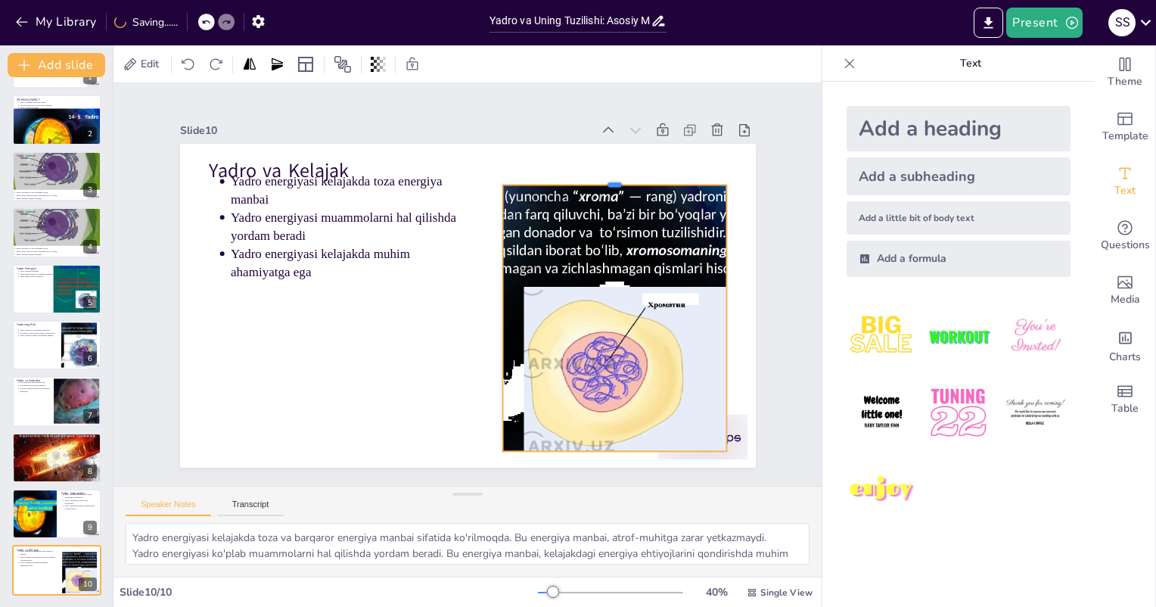
drag, startPoint x: 601, startPoint y: 153, endPoint x: 615, endPoint y: 179, distance: 29.1
click at [615, 182] on div at bounding box center [633, 211] width 222 height 58
click at [54, 522] on div at bounding box center [34, 513] width 68 height 51
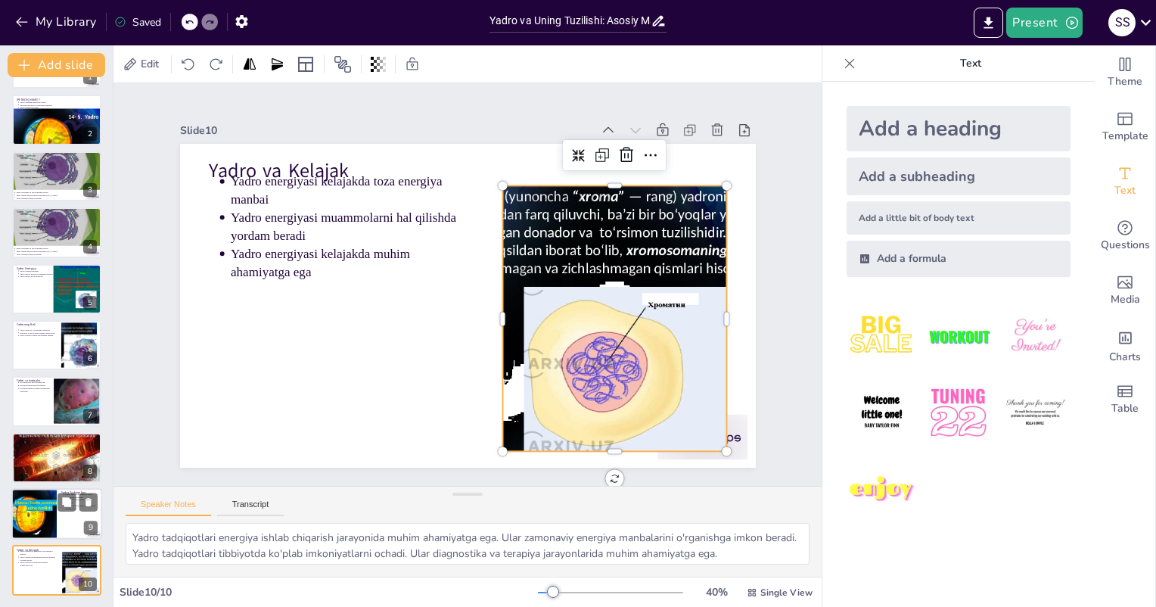
scroll to position [51, 0]
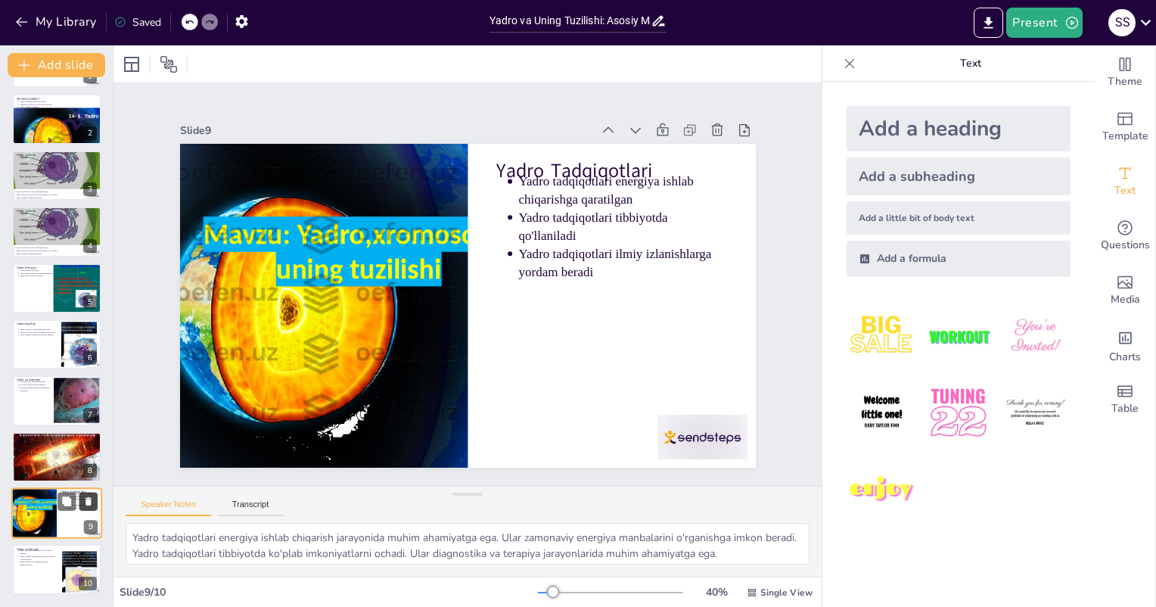
click at [91, 501] on icon at bounding box center [88, 501] width 6 height 8
type textarea "Yadro energiyasi kelajakda toza va barqaror energiya manbai sifatida ko'rilmoqd…"
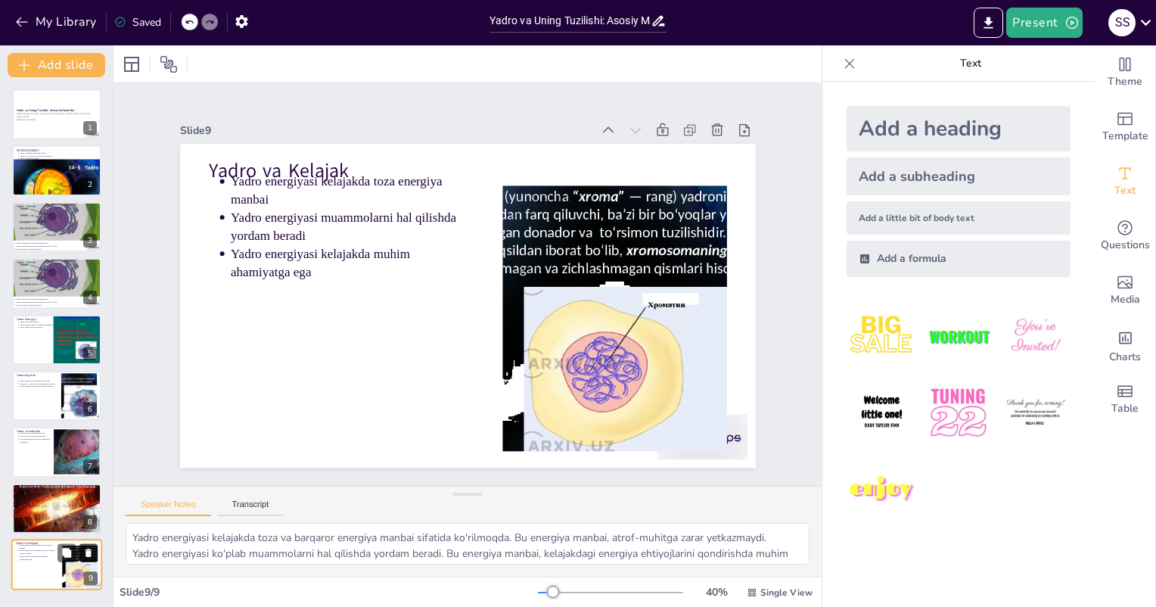
scroll to position [0, 0]
click at [97, 492] on button at bounding box center [88, 496] width 18 height 18
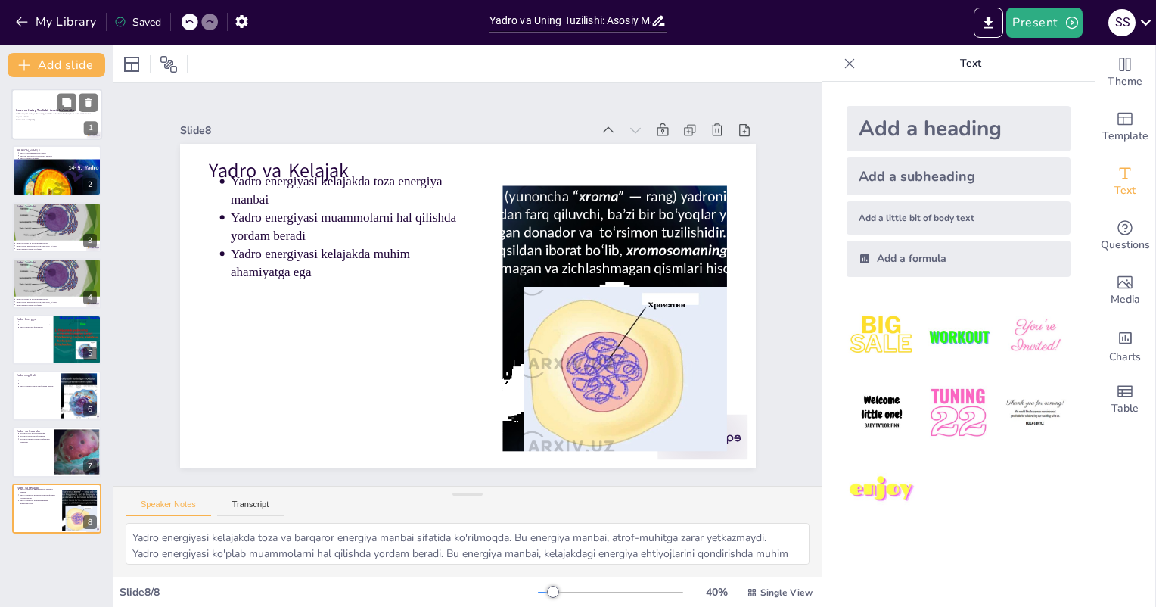
click at [58, 113] on p "Ushbu taqdimotda yadro, uning tuzilishi va funksiyalari haqida muhim ma'lumotla…" at bounding box center [57, 116] width 82 height 6
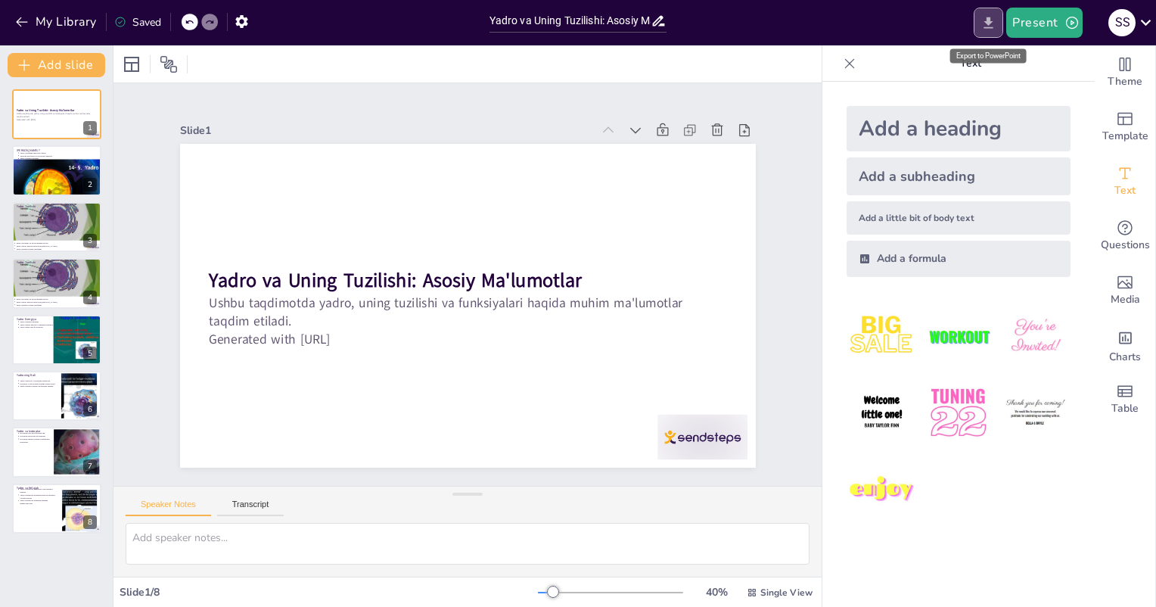
click at [987, 17] on icon "Export to PowerPoint" at bounding box center [988, 23] width 16 height 16
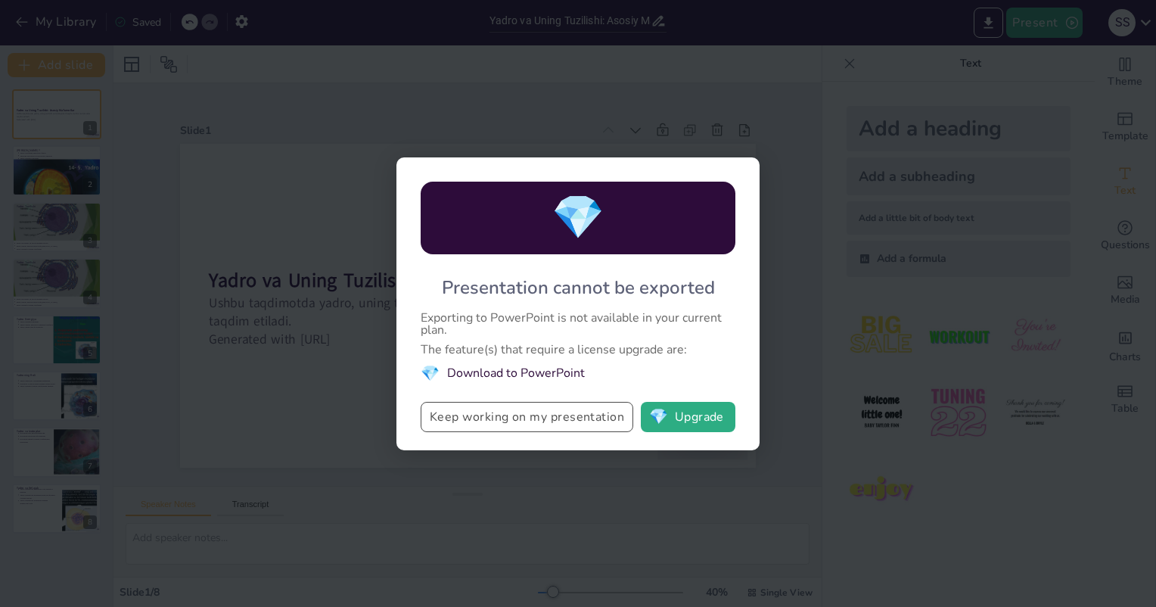
click at [537, 424] on button "Keep working on my presentation" at bounding box center [527, 417] width 213 height 30
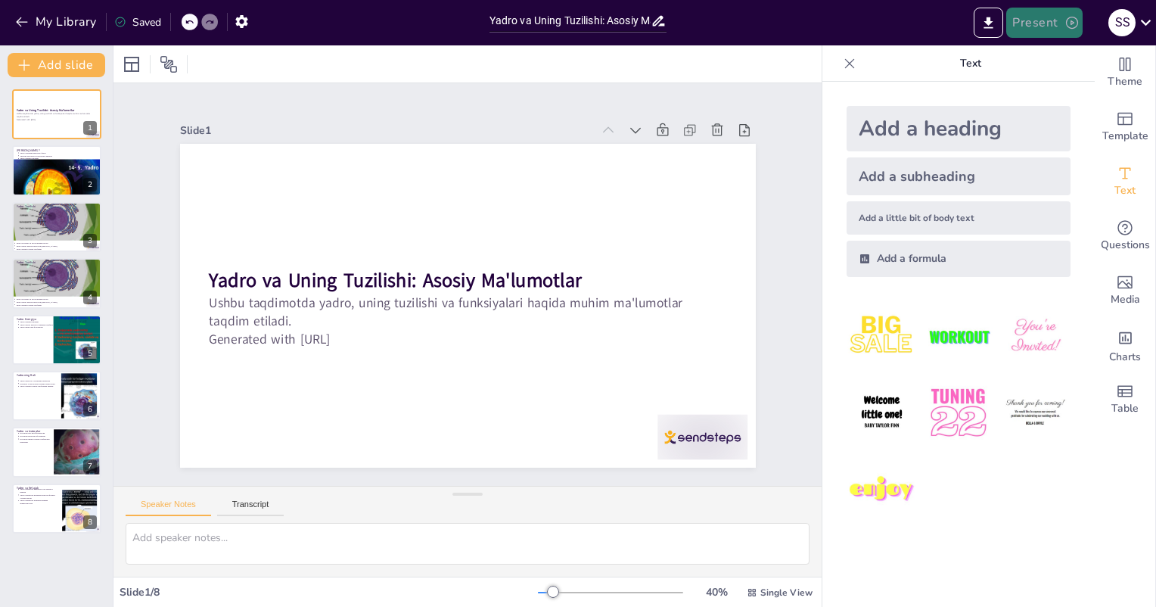
click at [1050, 17] on button "Present" at bounding box center [1044, 23] width 76 height 30
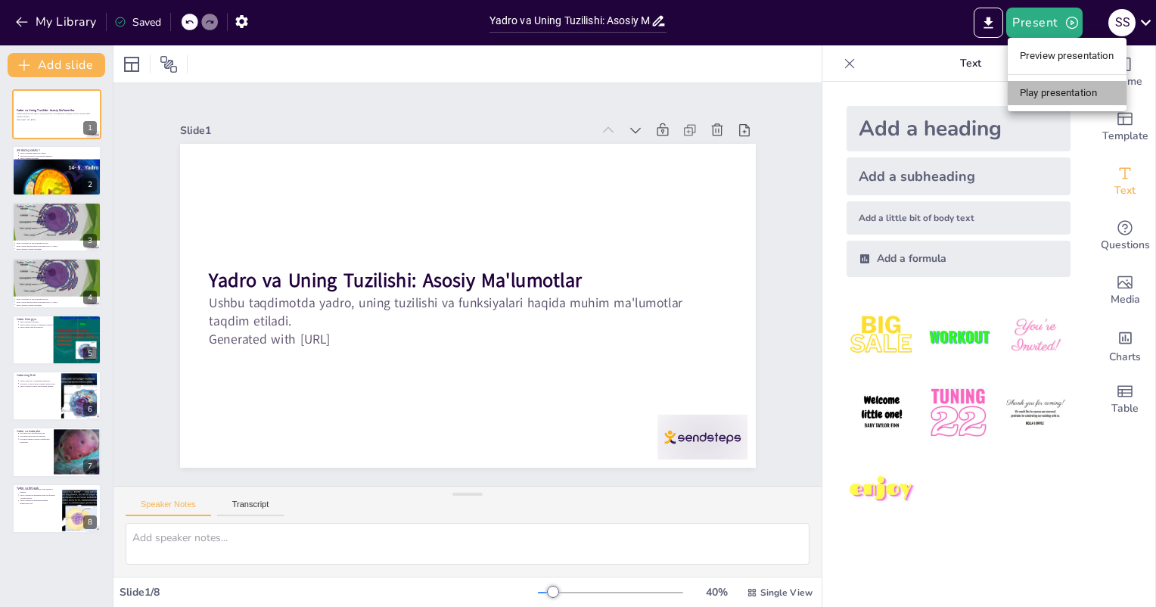
click at [1060, 86] on li "Play presentation" at bounding box center [1067, 93] width 119 height 24
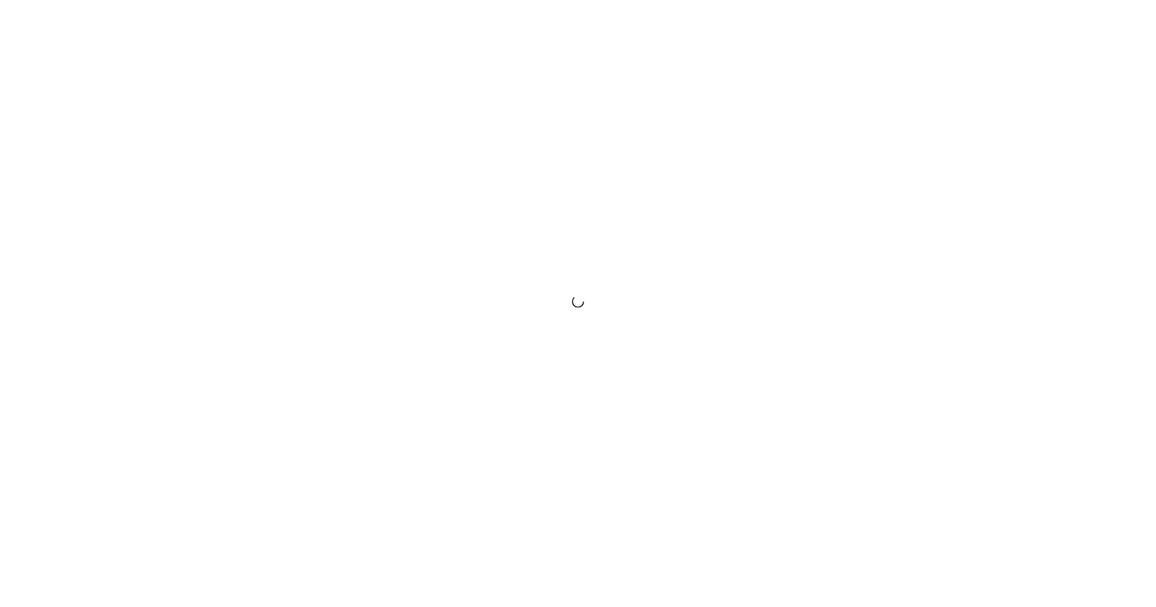
click at [1104, 378] on div at bounding box center [578, 303] width 1156 height 607
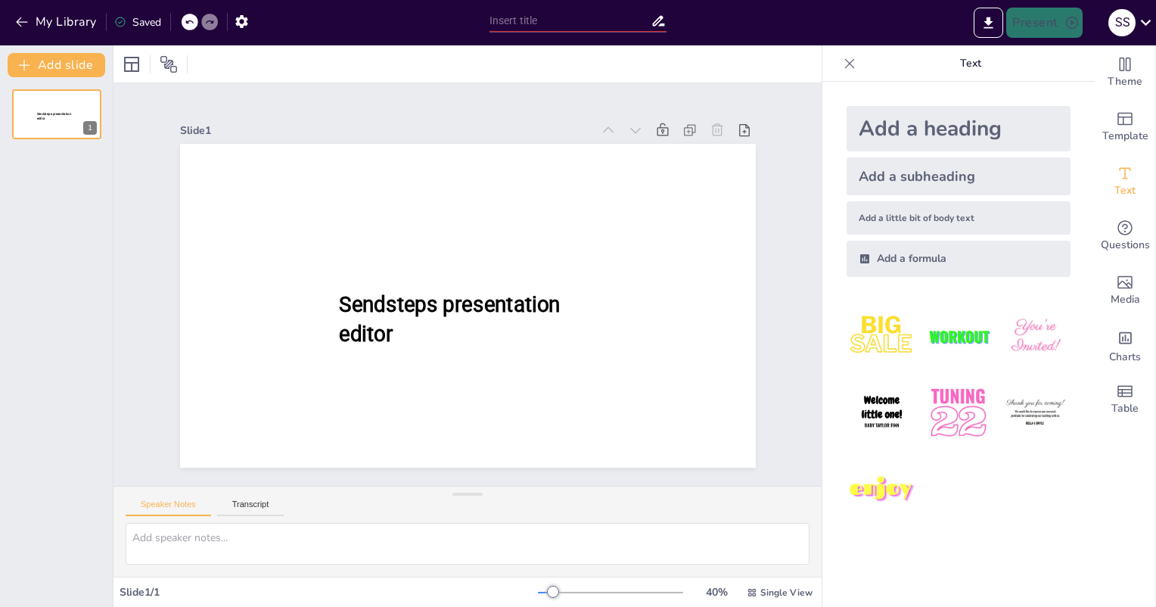
type input "Yadro va Uning Tuzilishi: Asosiy Ma'lumotlar"
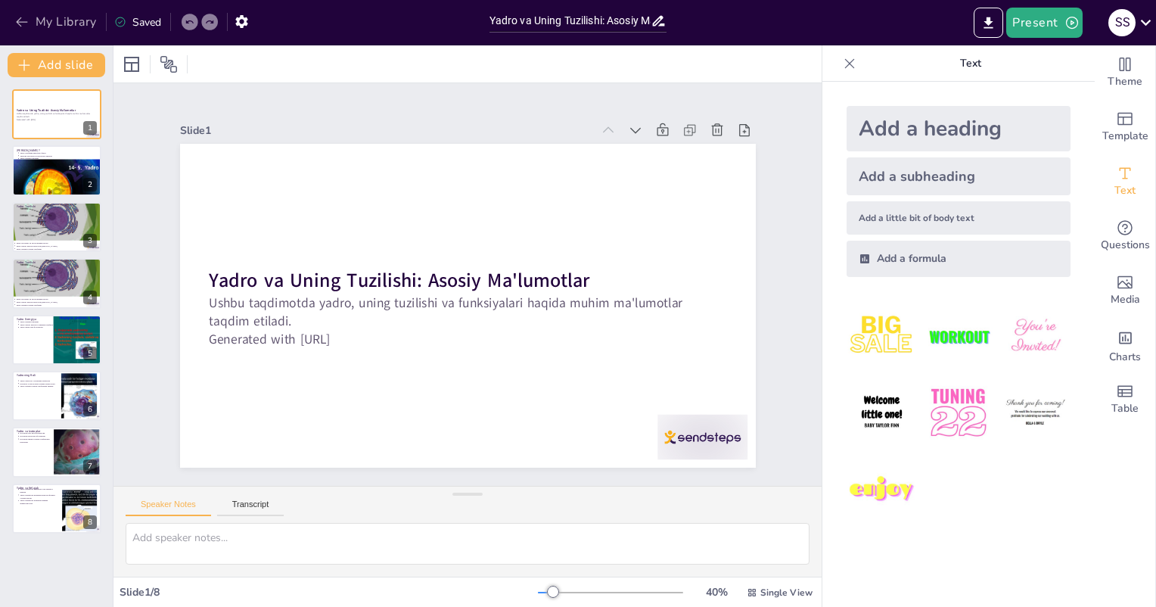
click at [45, 22] on button "My Library" at bounding box center [57, 22] width 92 height 24
